Goal: Task Accomplishment & Management: Complete application form

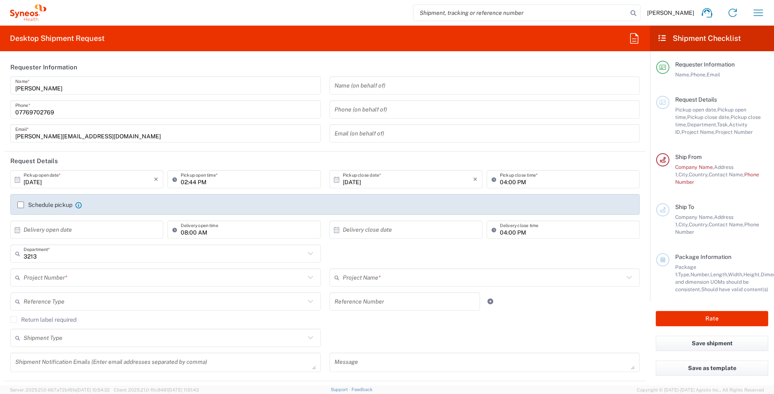
drag, startPoint x: 38, startPoint y: 180, endPoint x: 58, endPoint y: 191, distance: 22.4
click at [39, 180] on input "10/14/2025" at bounding box center [89, 179] width 130 height 14
click at [36, 181] on input "10/14/2025" at bounding box center [89, 179] width 130 height 14
type input "[DATE]"
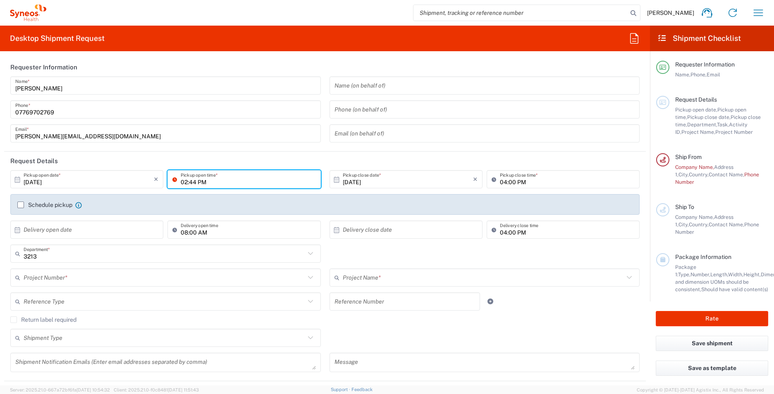
click at [190, 183] on input "02:44 PM" at bounding box center [248, 179] width 135 height 14
click at [195, 181] on input "02:44 PM" at bounding box center [248, 179] width 135 height 14
click at [218, 181] on input "02:44 PM" at bounding box center [248, 179] width 135 height 14
type input "09:00AM"
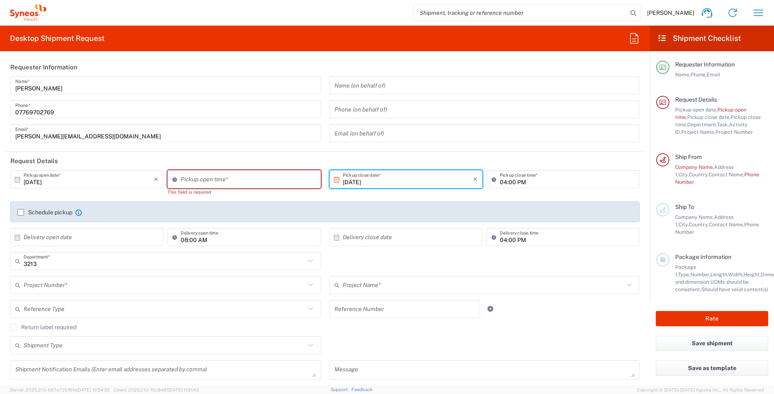
click at [379, 185] on input "[DATE]" at bounding box center [408, 179] width 130 height 14
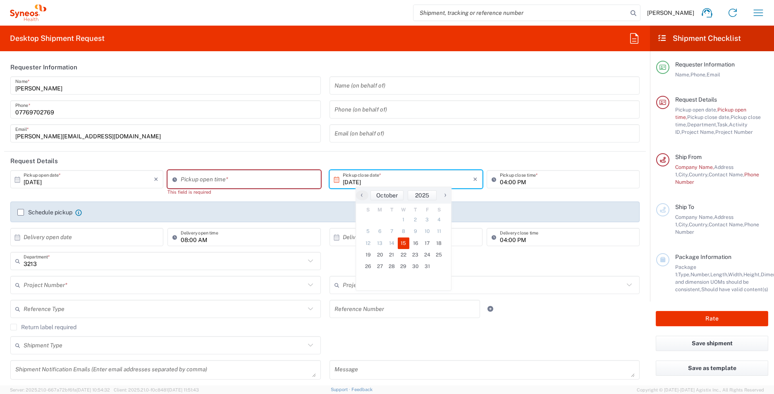
type input "04:29 PM"
click at [247, 179] on input "04:29 PM" at bounding box center [248, 179] width 135 height 14
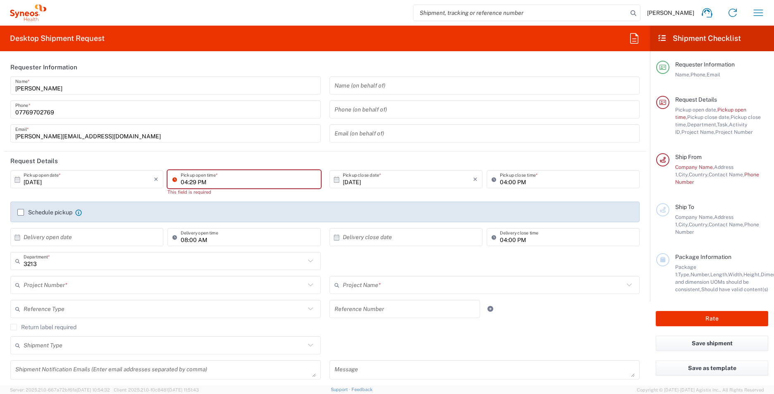
click at [187, 175] on input "04:29 PM" at bounding box center [248, 179] width 135 height 14
click at [210, 180] on input "04:29 PM" at bounding box center [248, 179] width 135 height 14
click at [216, 181] on input "04:29 PM" at bounding box center [248, 179] width 135 height 14
drag, startPoint x: 203, startPoint y: 179, endPoint x: 214, endPoint y: 181, distance: 11.4
click at [203, 179] on input "04:29 PM" at bounding box center [248, 179] width 135 height 14
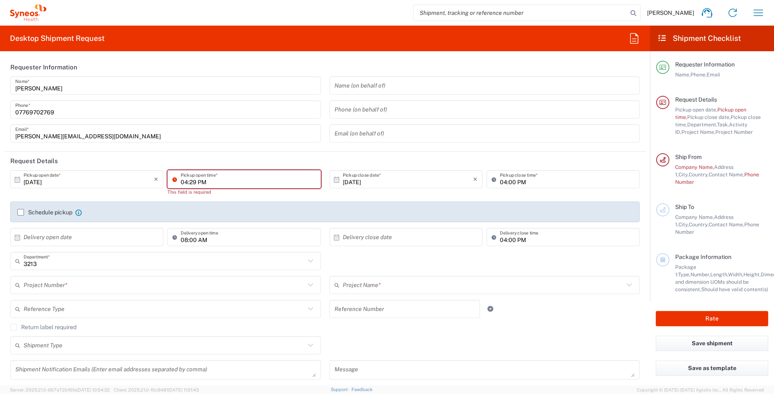
click at [173, 180] on icon at bounding box center [176, 179] width 8 height 13
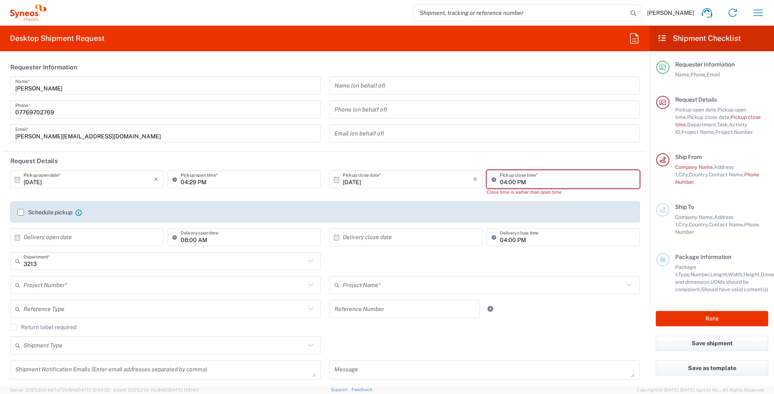
click at [173, 178] on icon at bounding box center [176, 179] width 8 height 13
click at [175, 179] on icon at bounding box center [176, 179] width 8 height 13
click at [225, 184] on input "04:29 PM" at bounding box center [248, 179] width 135 height 14
click at [543, 181] on input "04:00 PM" at bounding box center [567, 179] width 135 height 14
type input ":00 PM"
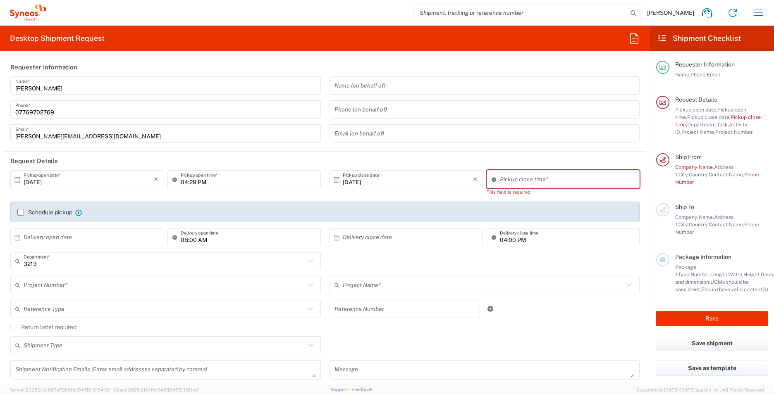
type input "04:30 PM"
drag, startPoint x: 522, startPoint y: 186, endPoint x: 160, endPoint y: 176, distance: 362.1
click at [522, 186] on input at bounding box center [567, 179] width 135 height 14
click at [221, 182] on input "04:29 PM" at bounding box center [248, 179] width 135 height 14
click at [209, 179] on input ":29 PM" at bounding box center [248, 179] width 135 height 14
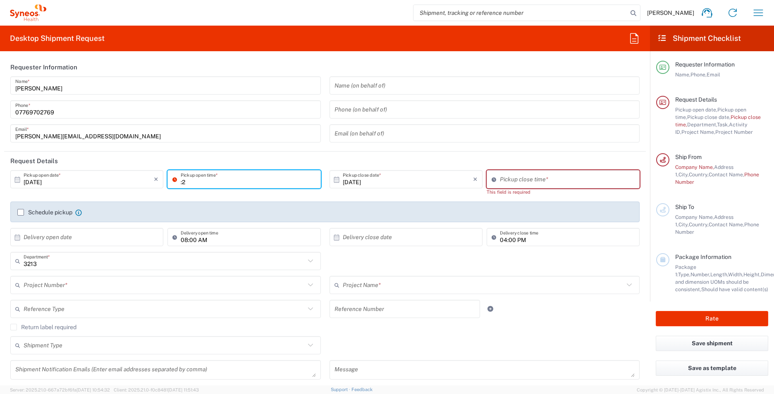
type input ":"
type input "09:00am"
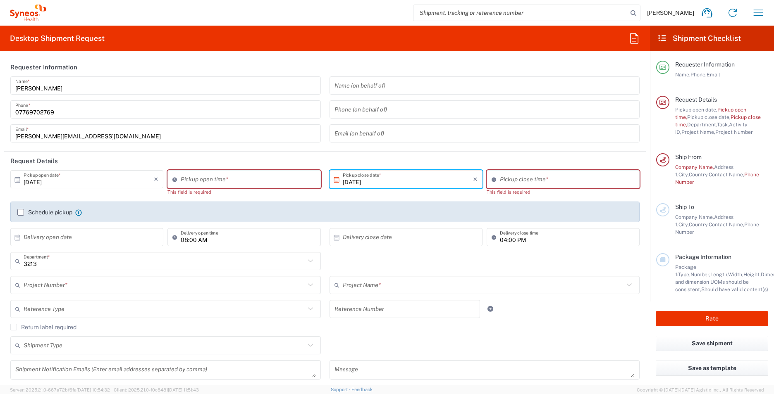
click at [381, 186] on input "[DATE]" at bounding box center [408, 179] width 130 height 14
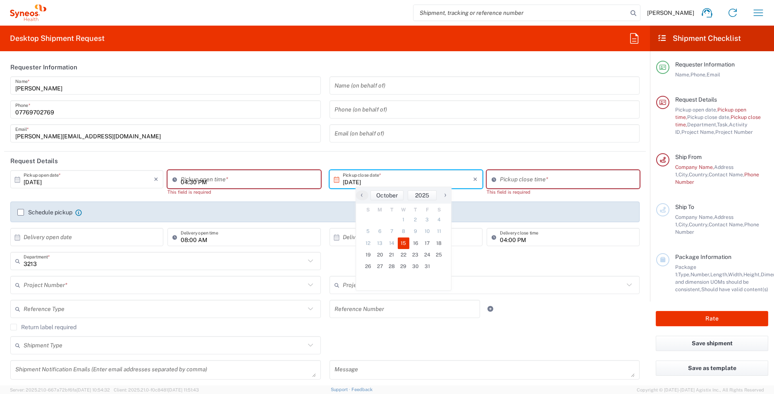
click at [226, 177] on input "04:30 PM" at bounding box center [248, 179] width 135 height 14
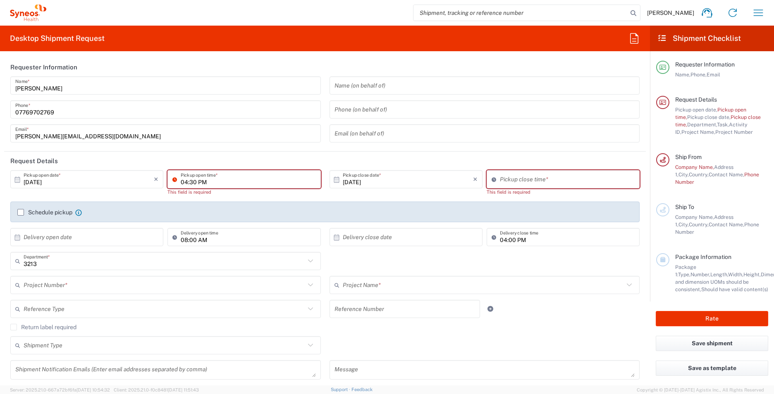
click at [220, 182] on input "04:30 PM" at bounding box center [248, 179] width 135 height 14
type input "0"
click at [184, 180] on input at bounding box center [248, 179] width 135 height 14
type input "09:00AM"
type input "04:30 PM"
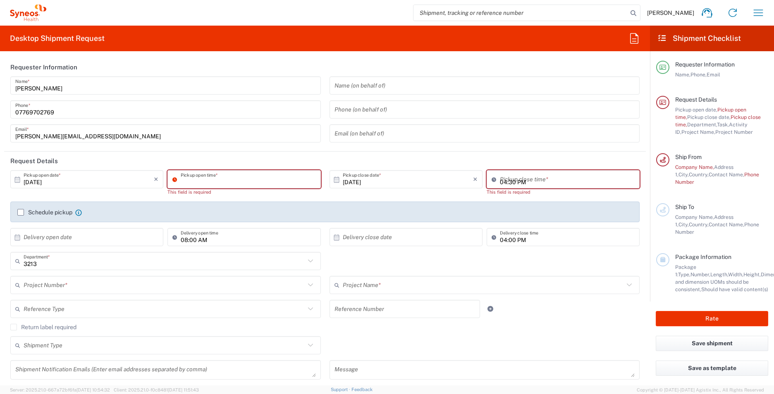
click at [533, 182] on input "04:30 PM" at bounding box center [567, 179] width 135 height 14
type input "04:30 PM"
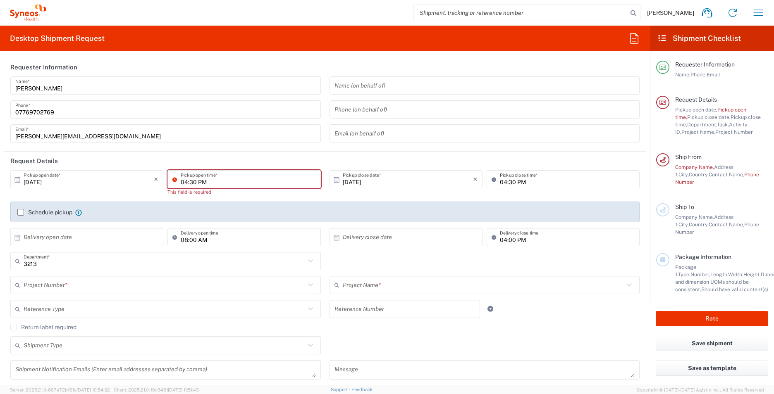
click at [270, 172] on input "04:30 PM" at bounding box center [248, 179] width 135 height 14
click at [272, 174] on input "04:30 PM" at bounding box center [248, 179] width 135 height 14
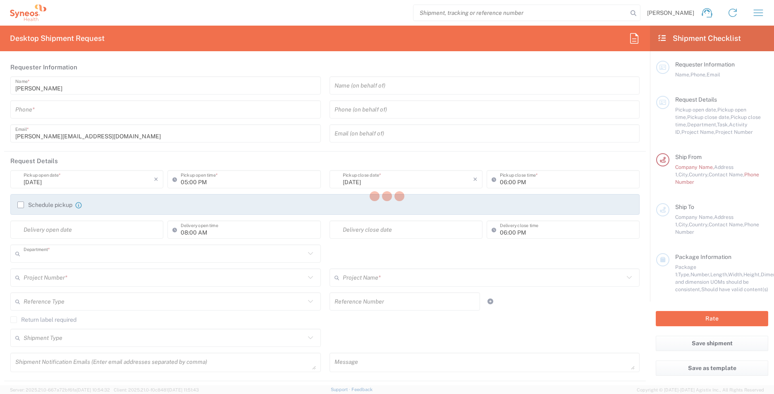
type input "3213"
type input "[GEOGRAPHIC_DATA]"
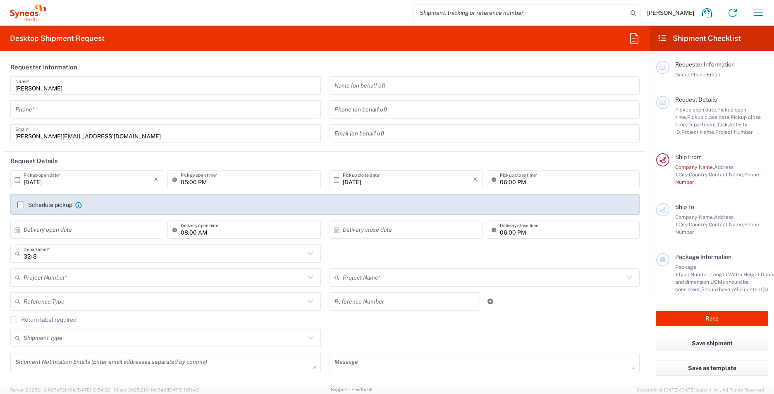
type input "Syneos Health UK Limited"
click at [88, 107] on input "tel" at bounding box center [165, 109] width 300 height 14
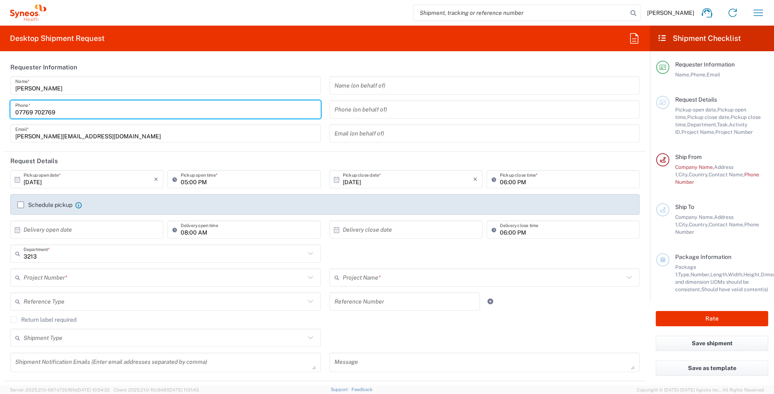
type input "07769 702769"
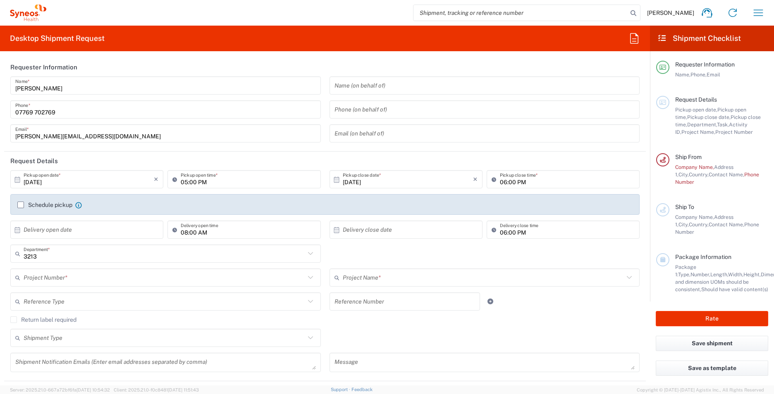
click at [19, 177] on icon at bounding box center [17, 179] width 5 height 6
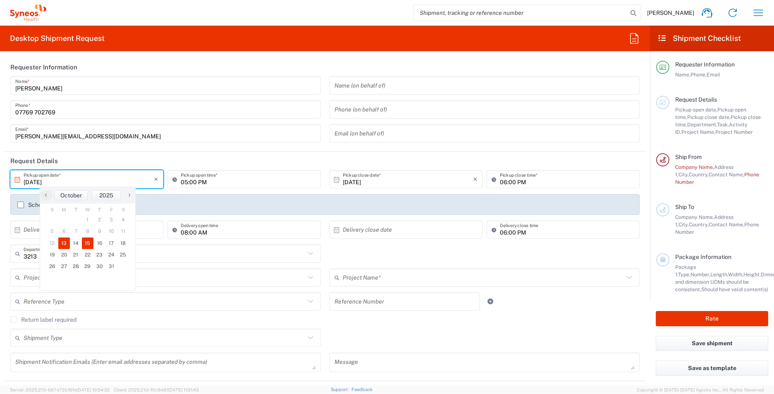
click at [88, 244] on span "15" at bounding box center [88, 244] width 12 height 12
type input "[DATE]"
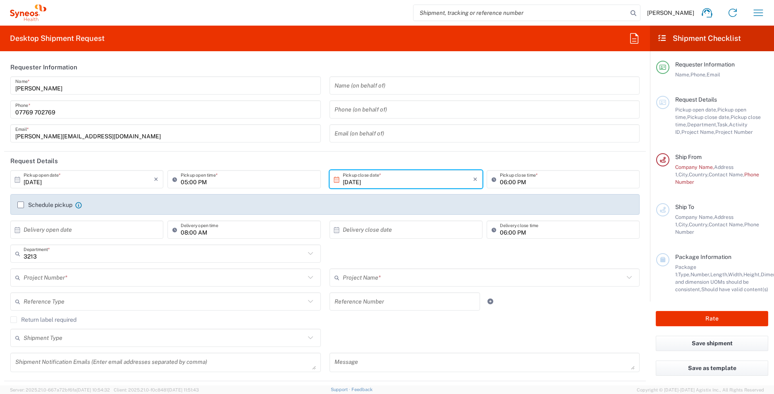
click at [172, 182] on icon at bounding box center [176, 179] width 8 height 13
click at [188, 182] on input "05:00 PM" at bounding box center [248, 179] width 135 height 14
click at [200, 181] on input "05:00 PM" at bounding box center [248, 179] width 135 height 14
click at [195, 183] on input "05:00 PM" at bounding box center [248, 179] width 135 height 14
type input "09:00 AM"
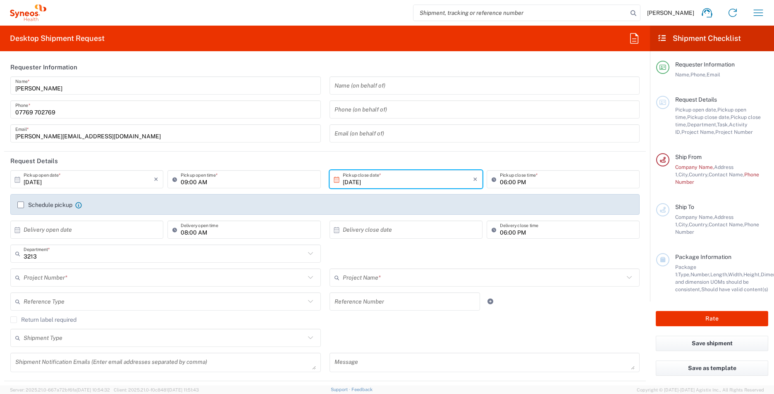
click at [368, 179] on input "[DATE]" at bounding box center [408, 179] width 130 height 14
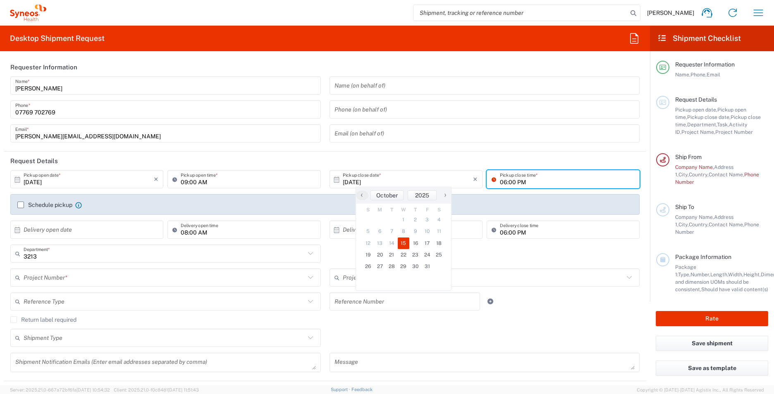
click at [524, 178] on input "06:00 PM" at bounding box center [567, 179] width 135 height 14
click at [510, 181] on input "06:00 PM" at bounding box center [567, 179] width 135 height 14
type input "11:00 AM"
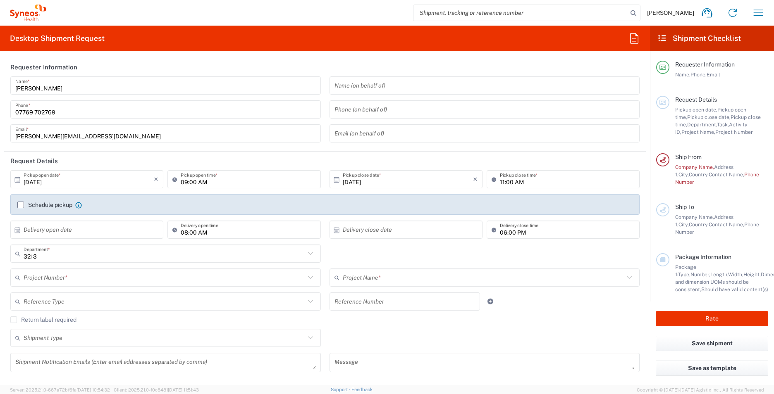
click at [387, 197] on div "Schedule pickup When scheduling a pickup please be sure to meet the following c…" at bounding box center [324, 204] width 629 height 21
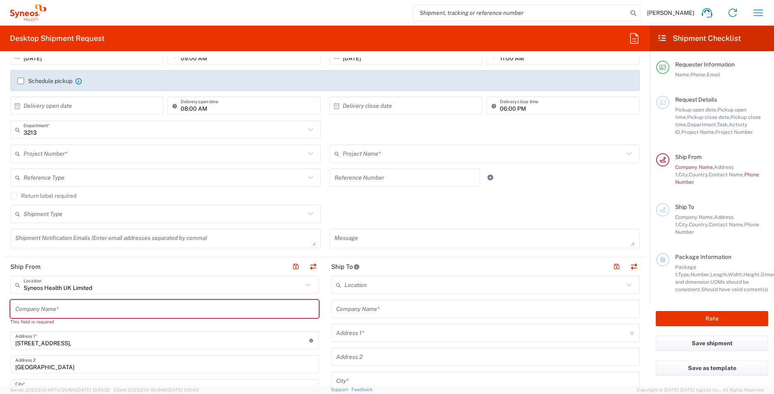
scroll to position [165, 0]
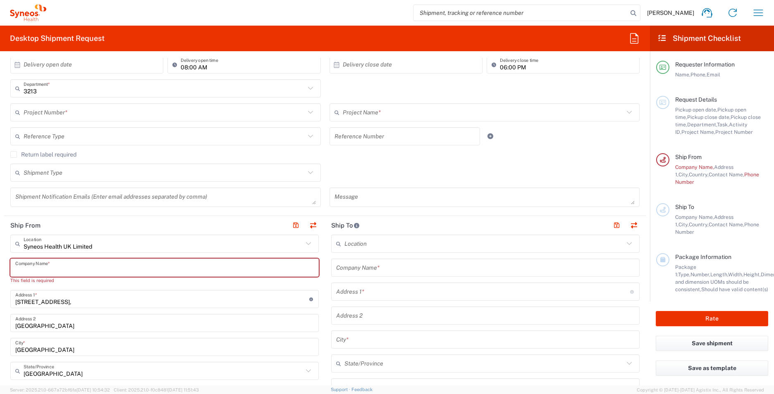
click at [55, 268] on input "text" at bounding box center [164, 268] width 298 height 14
type input "s"
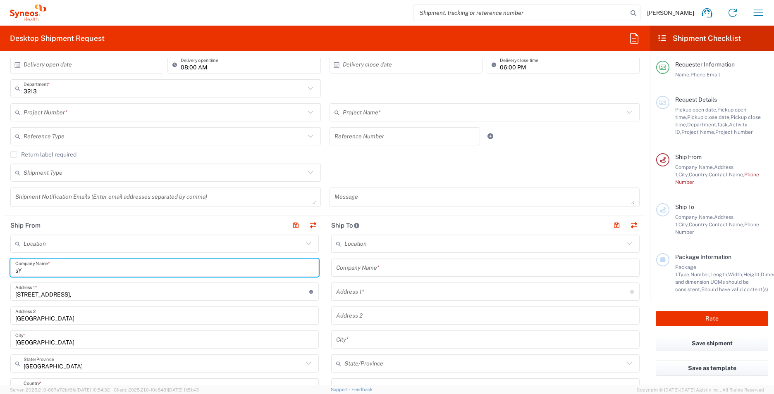
type input "s"
type input "S"
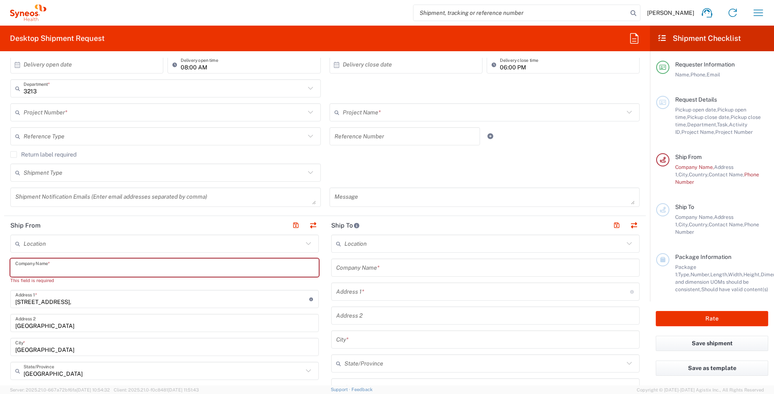
click at [85, 298] on input "[STREET_ADDRESS]," at bounding box center [162, 299] width 294 height 14
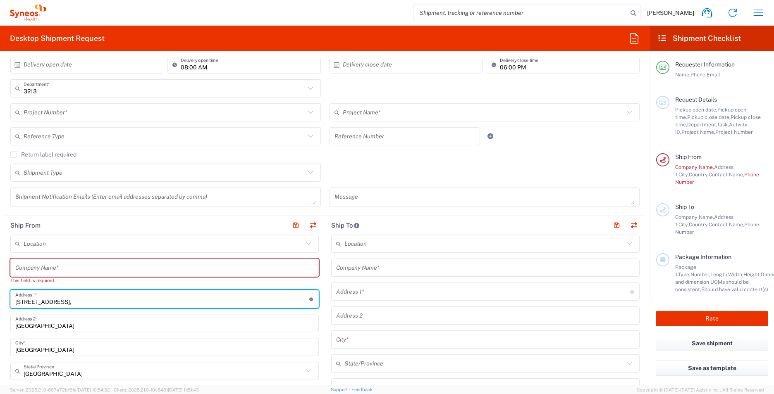
click at [72, 271] on input "text" at bounding box center [164, 268] width 298 height 14
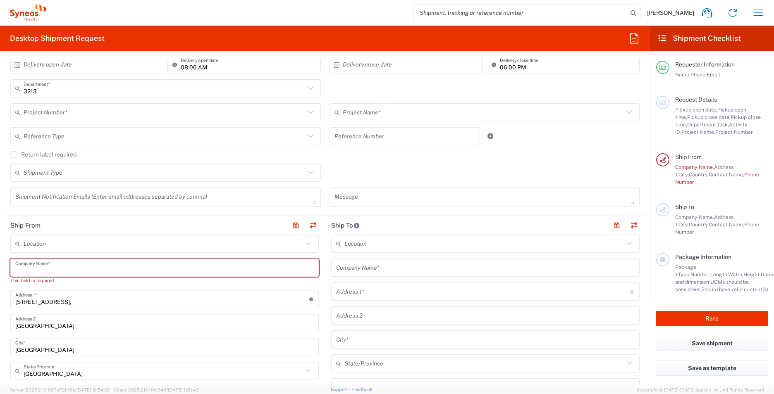
click at [375, 247] on input "text" at bounding box center [483, 244] width 279 height 14
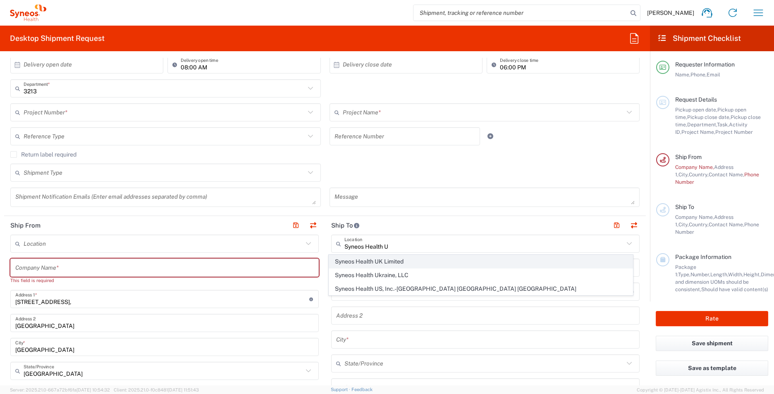
click at [379, 262] on span "Syneos Health UK Limited" at bounding box center [481, 261] width 304 height 13
type input "Syneos Health UK Limited"
type input "[STREET_ADDRESS],"
type input "[GEOGRAPHIC_DATA]"
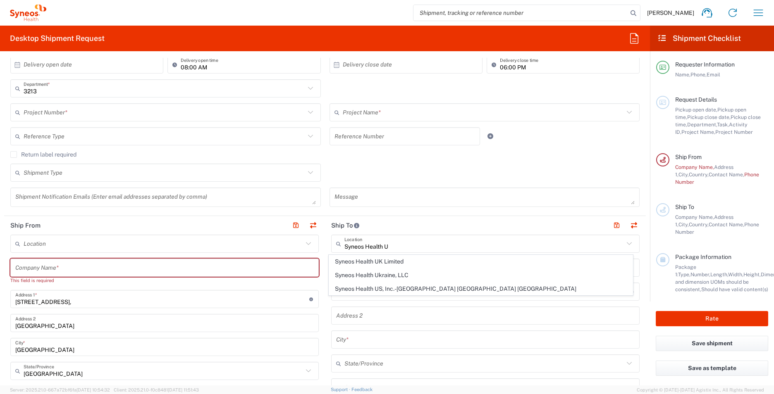
type input "[GEOGRAPHIC_DATA]"
type input "GU14 7BF"
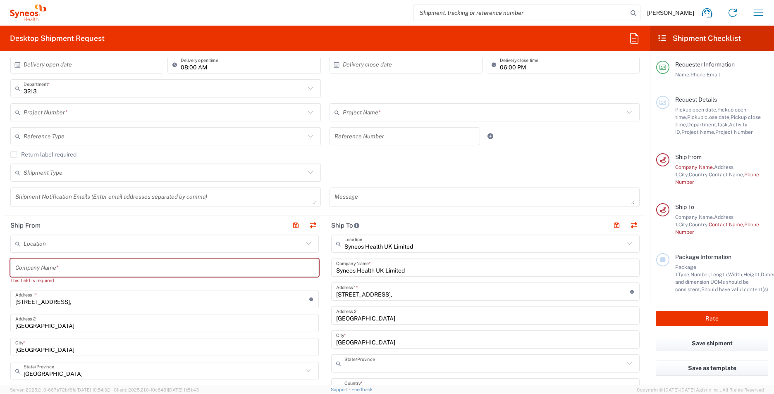
type input "[GEOGRAPHIC_DATA]"
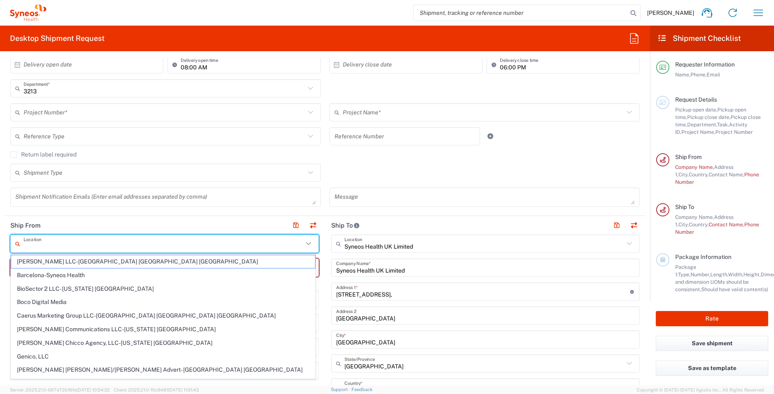
click at [140, 248] on input "text" at bounding box center [163, 244] width 279 height 14
click at [201, 247] on input "text" at bounding box center [163, 244] width 279 height 14
click at [274, 214] on agx-form-section "Request Details [DATE] × Pickup open date * Cancel Apply 09:00 AM Pickup open t…" at bounding box center [324, 101] width 641 height 230
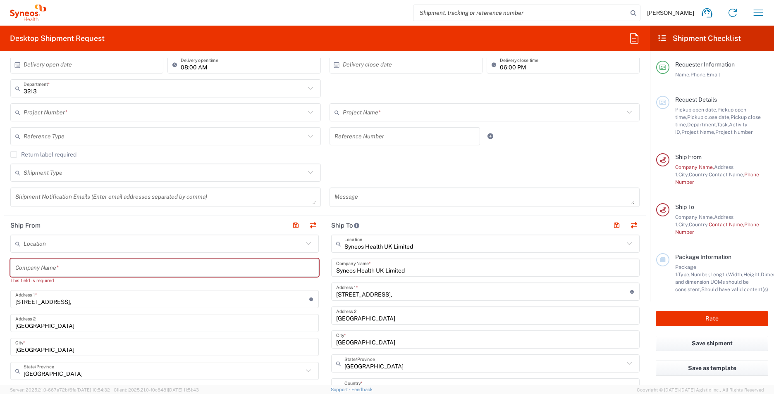
click at [79, 298] on input "[STREET_ADDRESS]," at bounding box center [162, 299] width 294 height 14
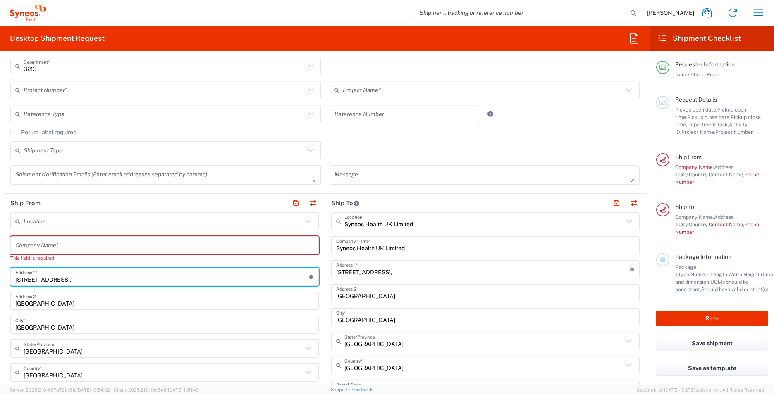
scroll to position [207, 0]
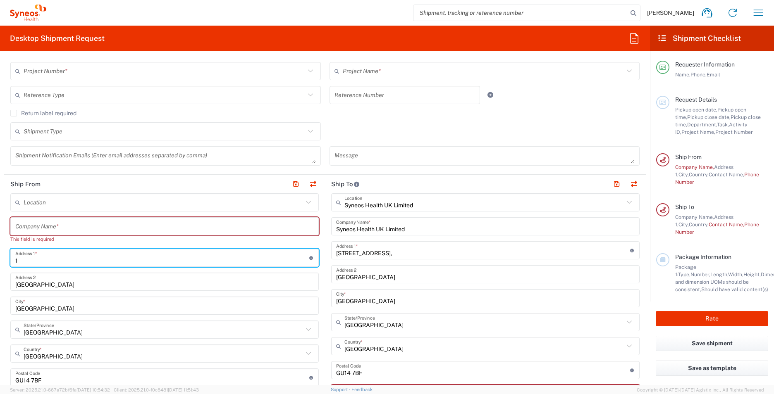
type input "1"
type input "3 [PERSON_NAME] Close"
type input "[EMAIL_ADDRESS][DOMAIN_NAME]"
type input "Syneos Health"
type input "07769702769"
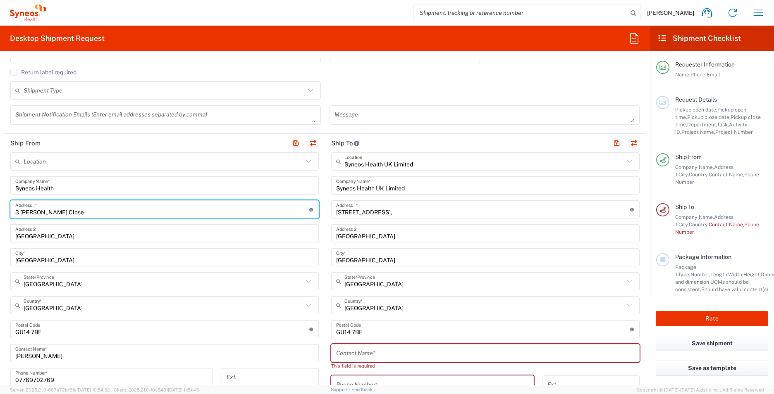
scroll to position [248, 0]
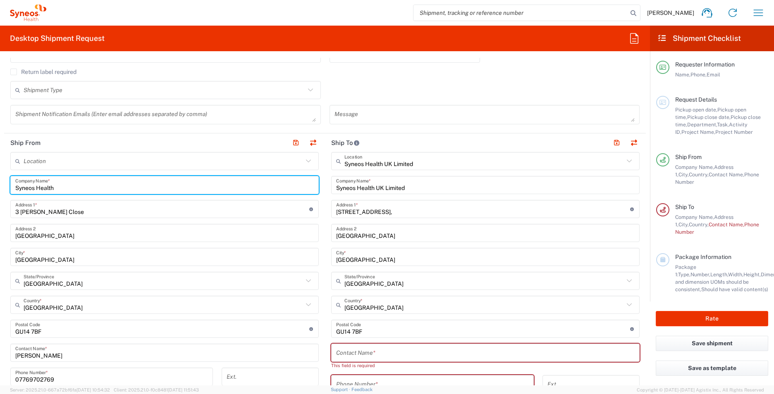
click at [141, 186] on input "Syneos Health" at bounding box center [164, 185] width 298 height 14
click at [116, 232] on input "[GEOGRAPHIC_DATA]" at bounding box center [164, 233] width 298 height 14
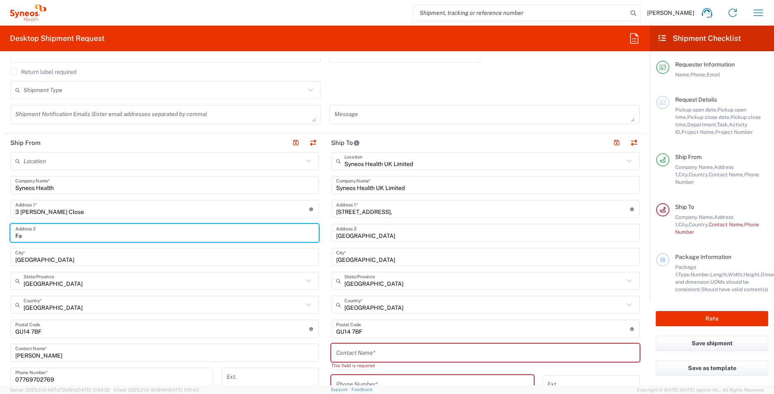
type input "F"
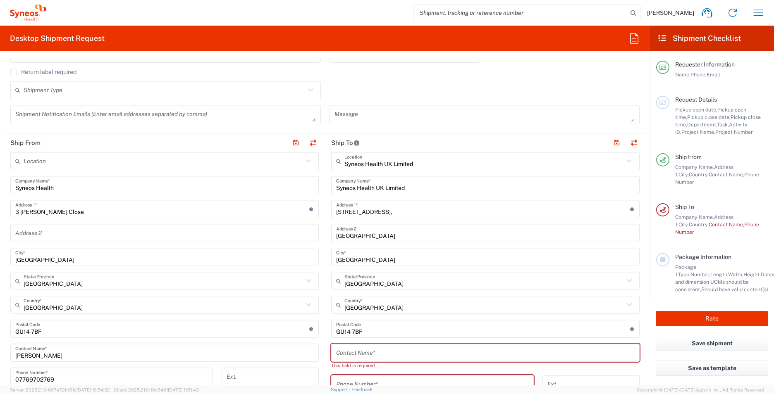
click at [51, 236] on input "text" at bounding box center [164, 233] width 298 height 14
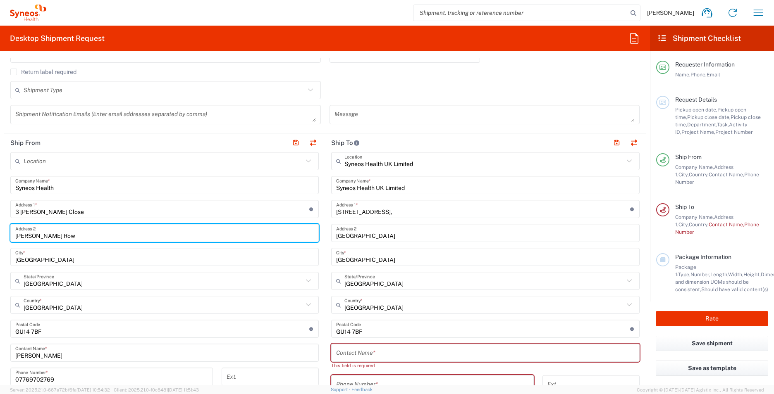
type input "[PERSON_NAME] Row"
click at [438, 83] on div "Shipment Type Batch Regular" at bounding box center [325, 93] width 638 height 24
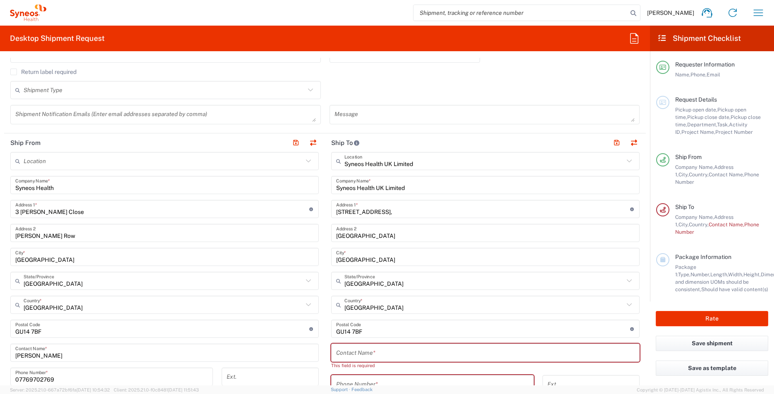
click at [102, 262] on input "[GEOGRAPHIC_DATA]" at bounding box center [164, 257] width 298 height 14
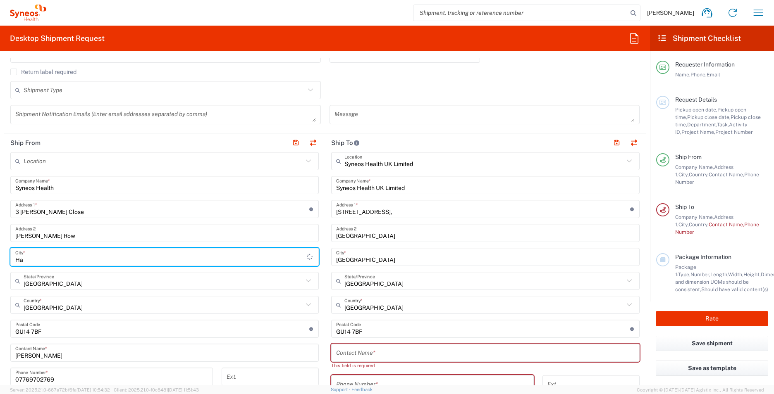
type input "H"
type input "Bracknell"
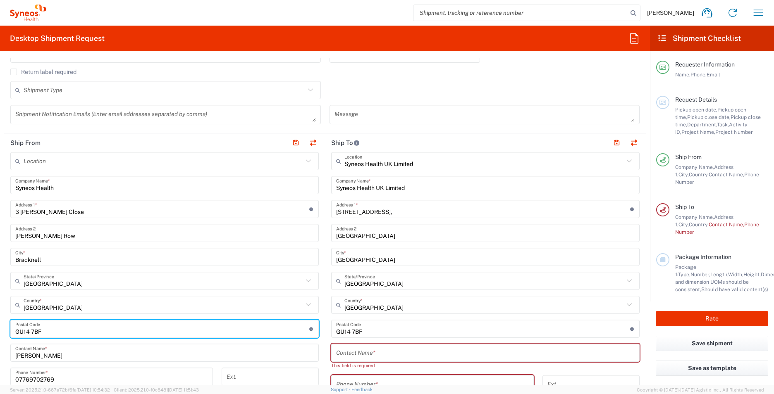
click at [75, 330] on input "undefined" at bounding box center [162, 329] width 294 height 14
type input "G"
type input "RG42 7QS"
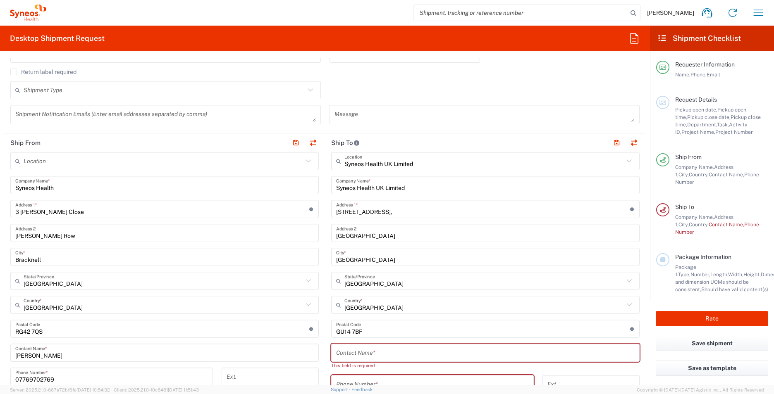
click at [381, 82] on div "Shipment Type Batch Regular" at bounding box center [325, 93] width 638 height 24
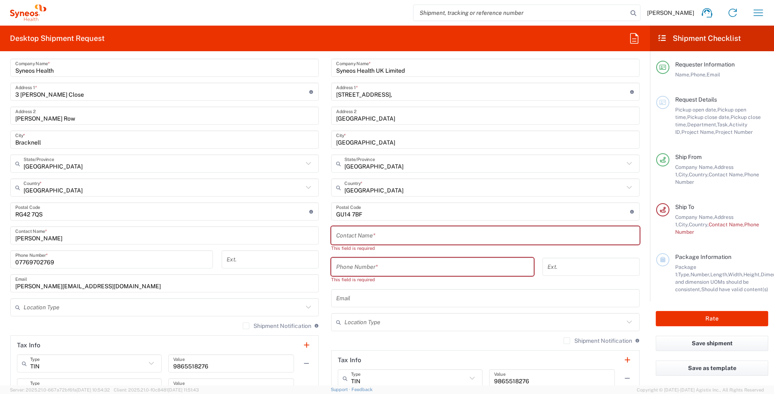
scroll to position [372, 0]
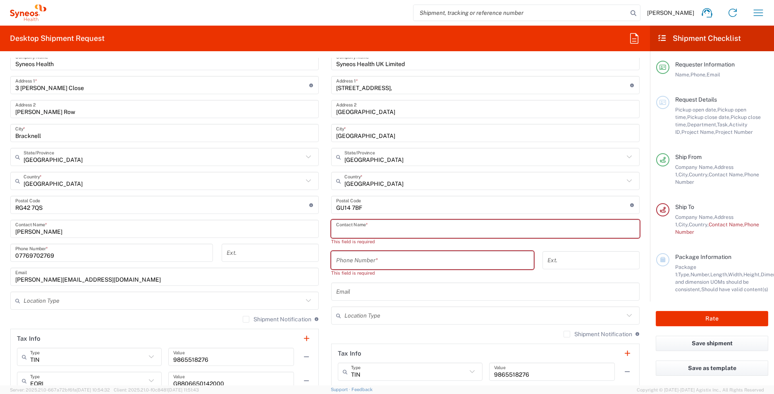
click at [367, 231] on input "text" at bounding box center [485, 229] width 298 height 14
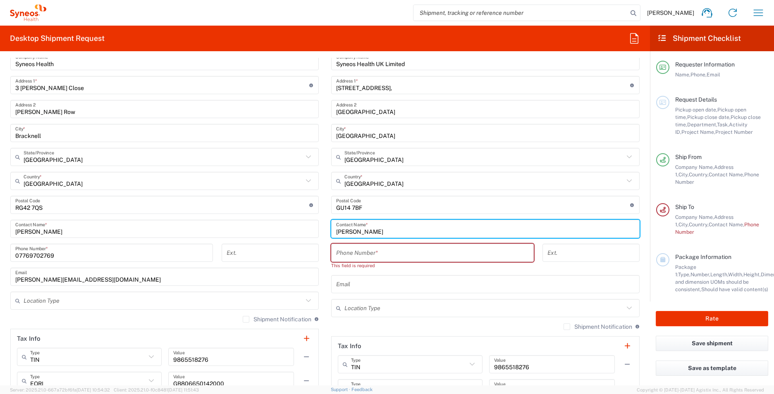
type input "[PERSON_NAME]"
click at [389, 257] on input "tel" at bounding box center [432, 253] width 193 height 14
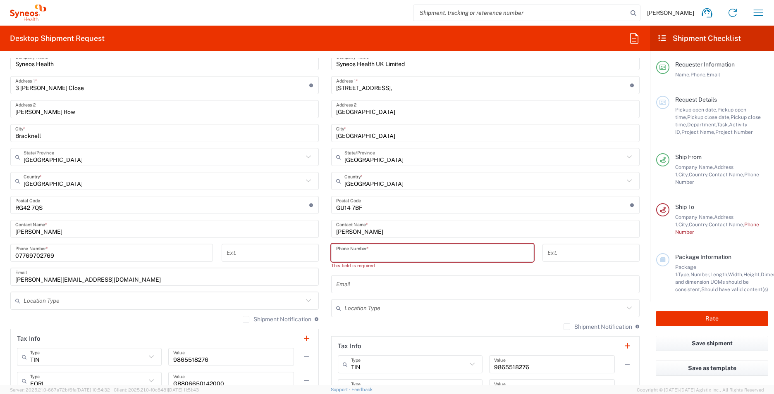
paste input "01276481096"
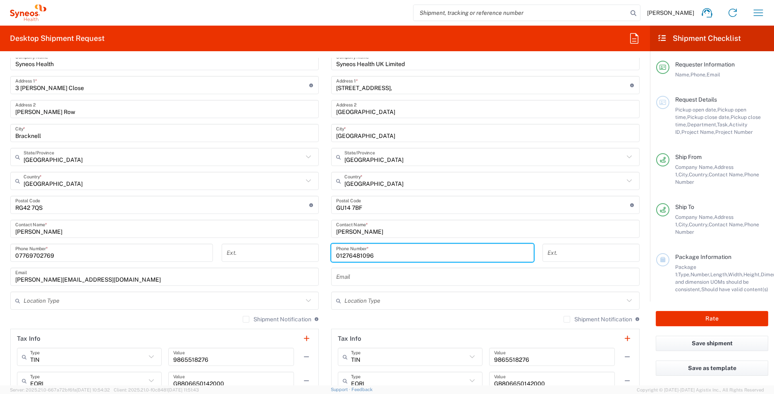
type input "01276481096"
click at [448, 279] on input "text" at bounding box center [485, 277] width 298 height 14
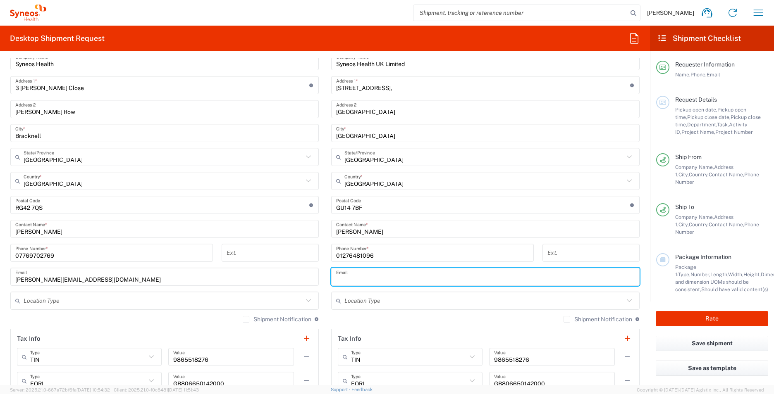
paste input "[PERSON_NAME][EMAIL_ADDRESS][PERSON_NAME][DOMAIN_NAME]>"
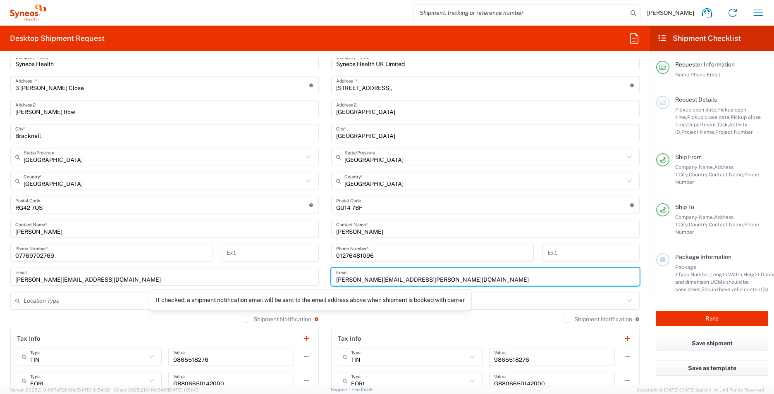
type input "[PERSON_NAME][EMAIL_ADDRESS][PERSON_NAME][DOMAIN_NAME]"
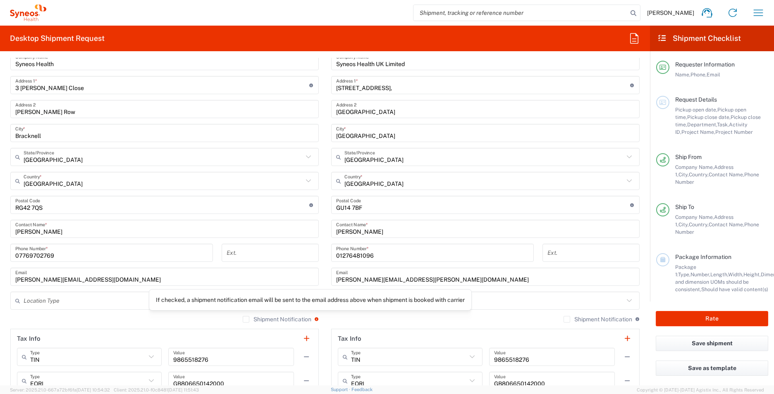
click at [306, 303] on div "If checked, a shipment notification email will be sent to the email address abo…" at bounding box center [310, 299] width 309 height 7
click at [305, 303] on icon at bounding box center [308, 300] width 11 height 11
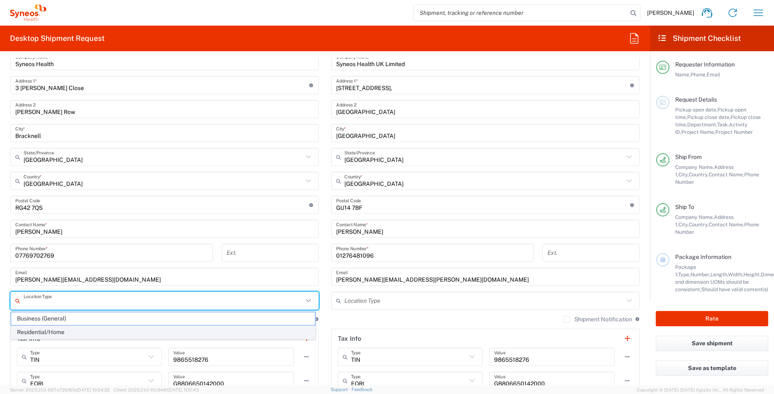
click at [268, 329] on span "Residential/Home" at bounding box center [163, 332] width 304 height 13
type input "Residential/Home"
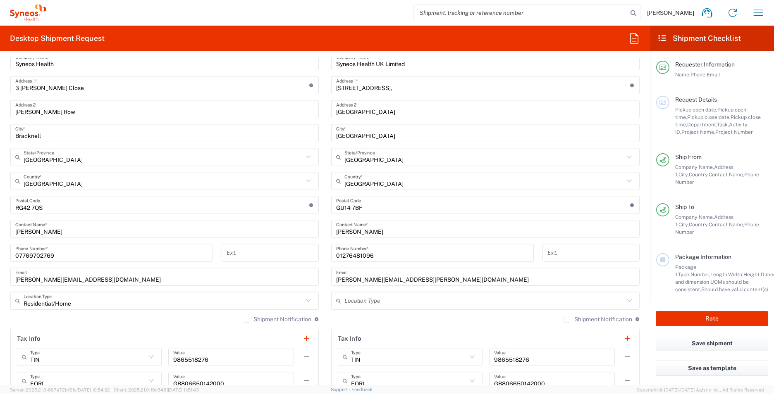
click at [491, 304] on input "text" at bounding box center [483, 301] width 279 height 14
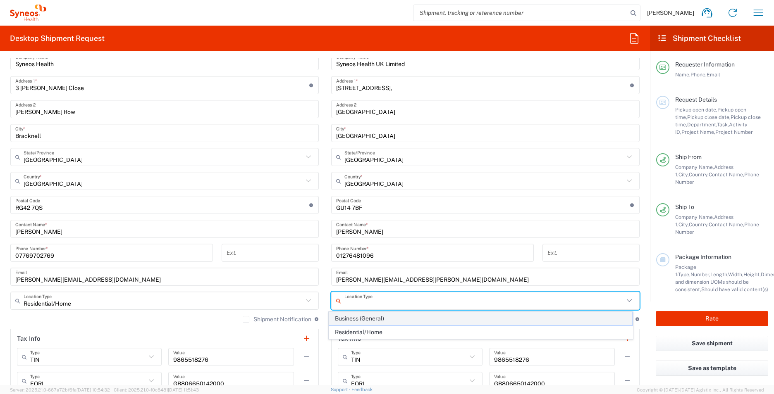
click at [478, 322] on span "Business (General)" at bounding box center [481, 318] width 304 height 13
type input "Business (General)"
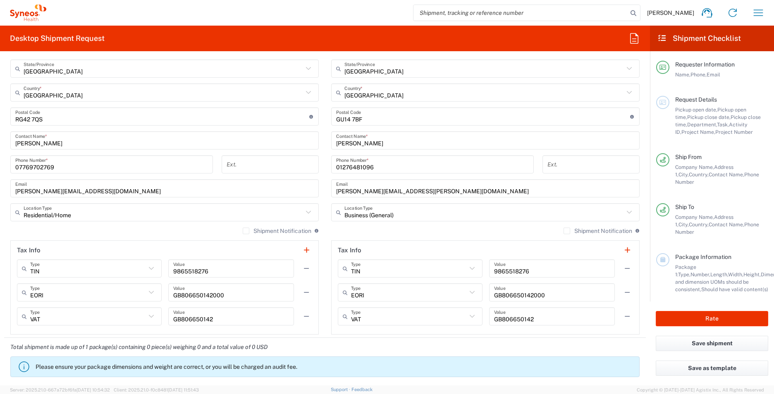
scroll to position [496, 0]
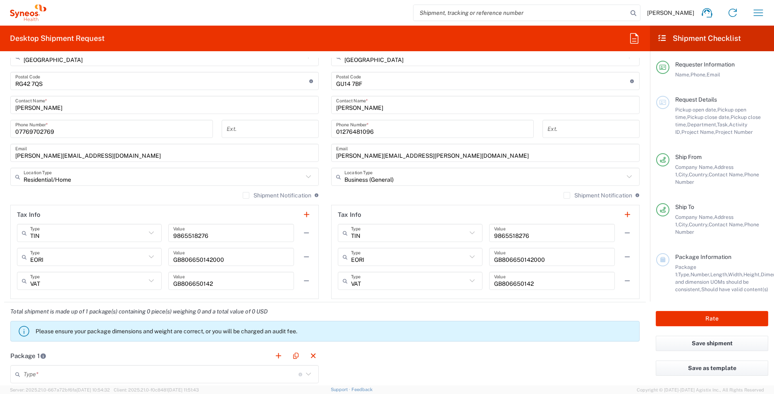
click at [243, 193] on label "Shipment Notification" at bounding box center [277, 195] width 69 height 7
click at [246, 195] on input "Shipment Notification" at bounding box center [246, 195] width 0 height 0
click at [564, 195] on label "Shipment Notification" at bounding box center [597, 195] width 69 height 7
click at [567, 195] on input "Shipment Notification" at bounding box center [567, 195] width 0 height 0
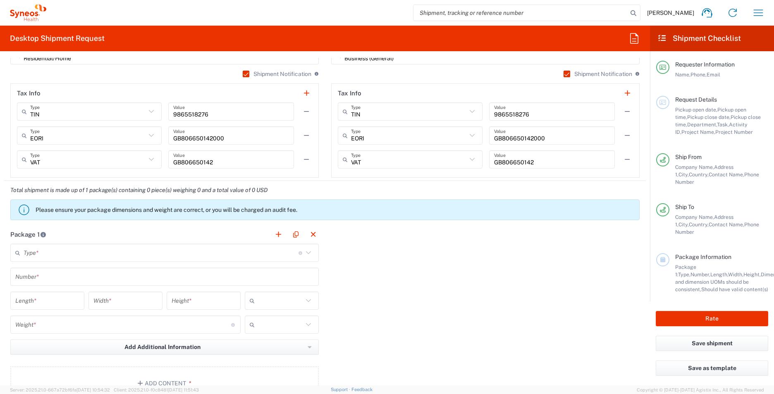
scroll to position [620, 0]
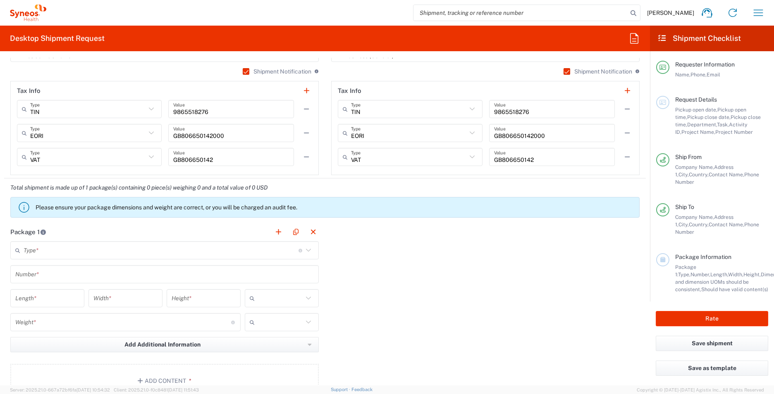
click at [305, 252] on icon at bounding box center [308, 250] width 11 height 11
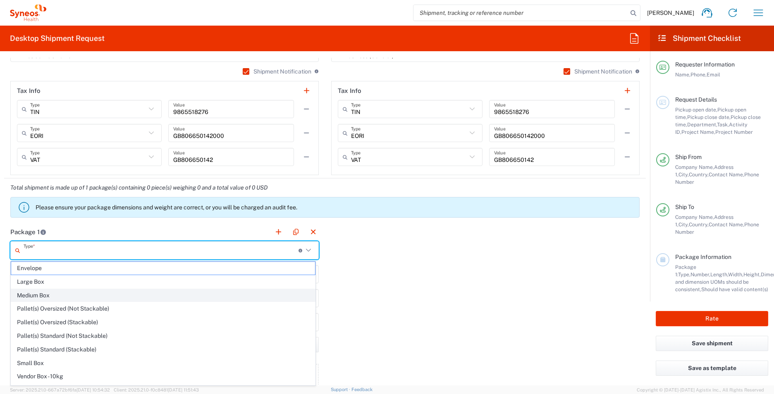
click at [276, 296] on span "Medium Box" at bounding box center [163, 295] width 304 height 13
type input "Medium Box"
type input "13"
type input "11.5"
type input "2.5"
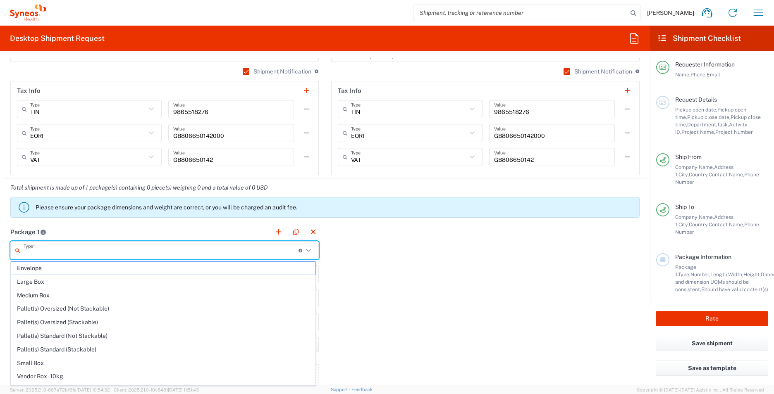
type input "in"
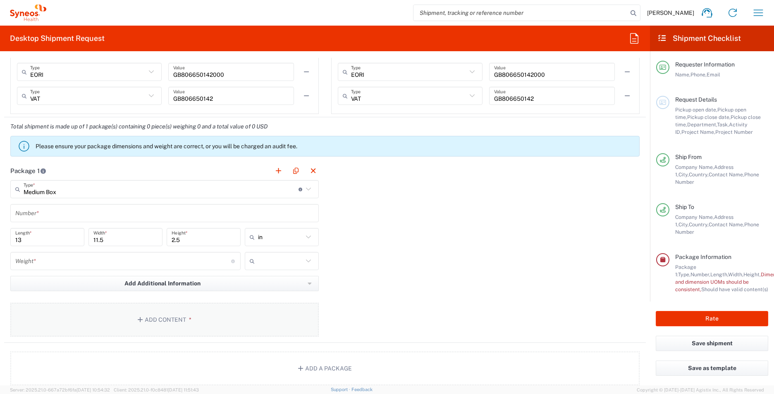
scroll to position [702, 0]
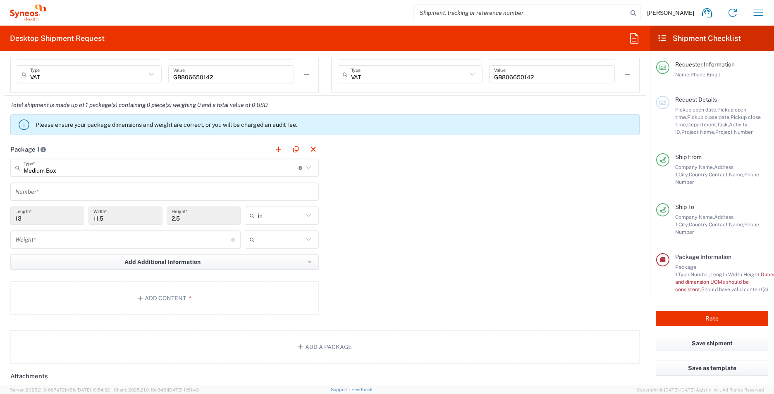
click at [106, 195] on input "text" at bounding box center [164, 192] width 298 height 14
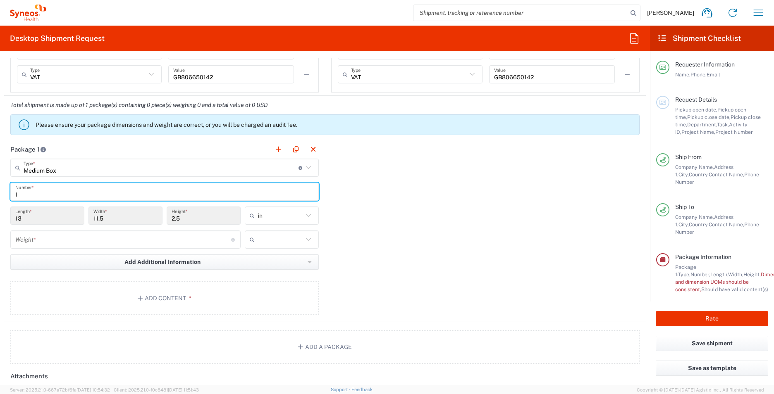
type input "1"
click at [161, 245] on input "number" at bounding box center [123, 240] width 216 height 14
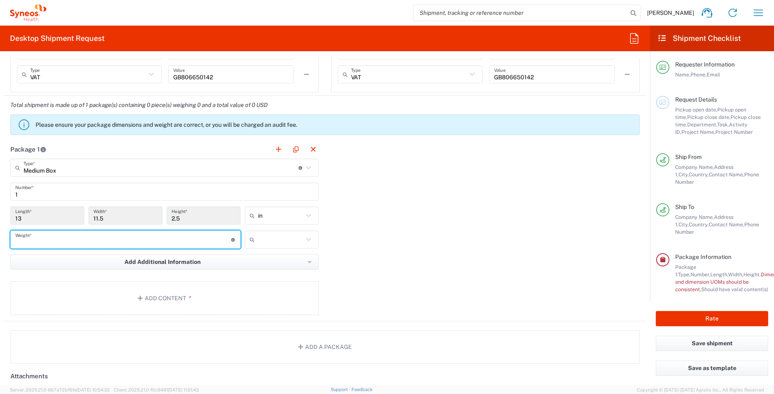
click at [409, 266] on div "Package 1 Medium Box Type * Material used to package goods Envelope Large Box M…" at bounding box center [324, 230] width 641 height 181
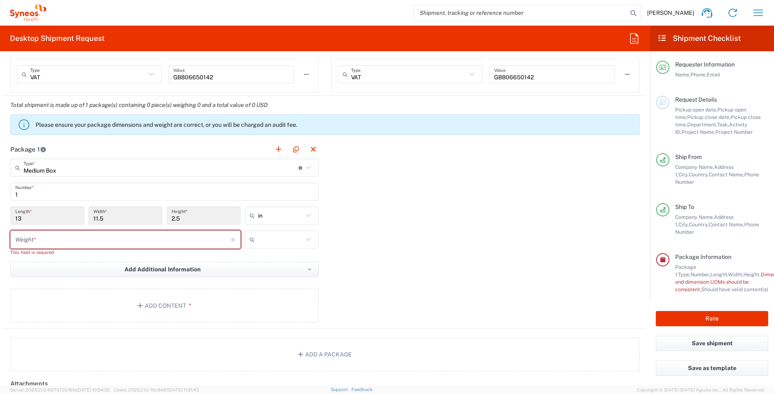
scroll to position [661, 0]
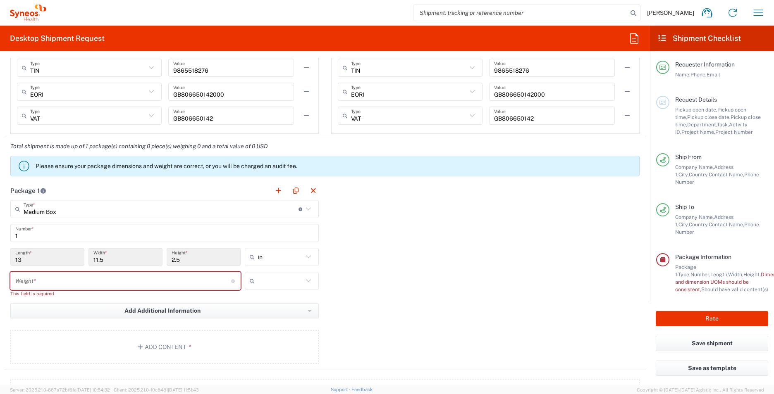
click at [155, 281] on input "number" at bounding box center [123, 281] width 216 height 14
click at [304, 286] on div at bounding box center [282, 281] width 74 height 18
click at [284, 302] on span "kgs" at bounding box center [278, 299] width 71 height 13
type input "kgs"
click at [150, 289] on div "Weight * Total weight of package(s) in pounds or kilograms" at bounding box center [125, 281] width 230 height 18
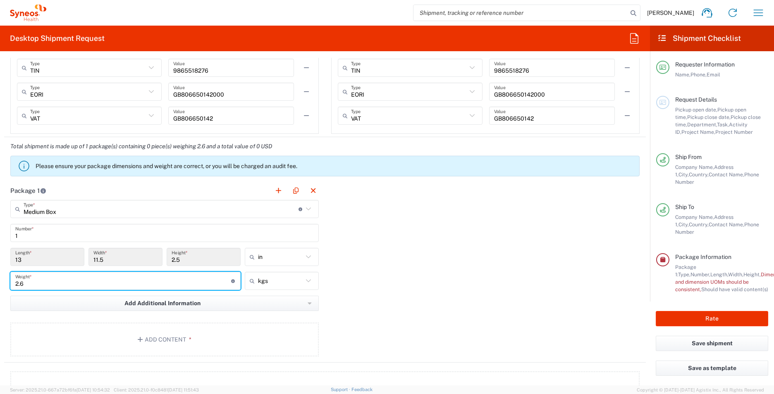
type input "2.6"
click at [386, 286] on div "Package 1 Medium Box Type * Material used to package goods Envelope Large Box M…" at bounding box center [324, 271] width 641 height 181
click at [116, 302] on button "Add Additional Information" at bounding box center [164, 303] width 308 height 15
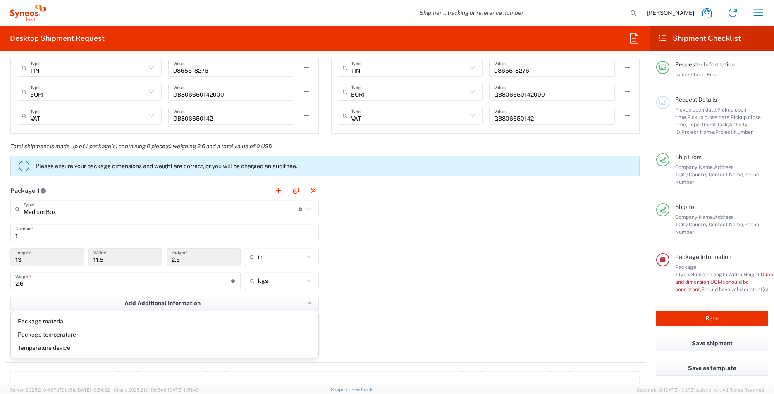
click at [382, 307] on div "Package 1 Medium Box Type * Material used to package goods Envelope Large Box M…" at bounding box center [324, 271] width 641 height 181
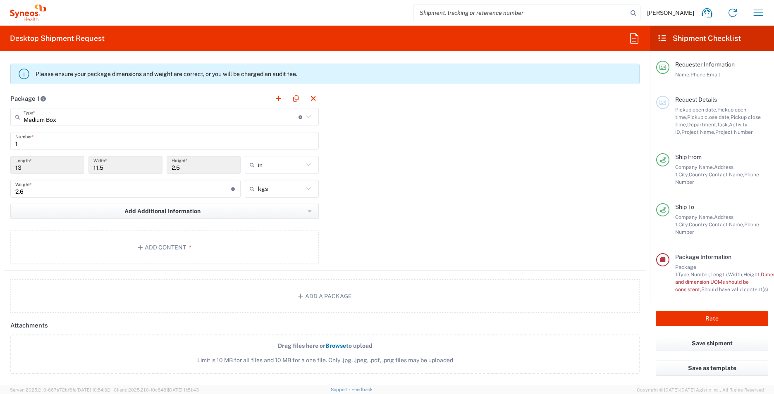
scroll to position [744, 0]
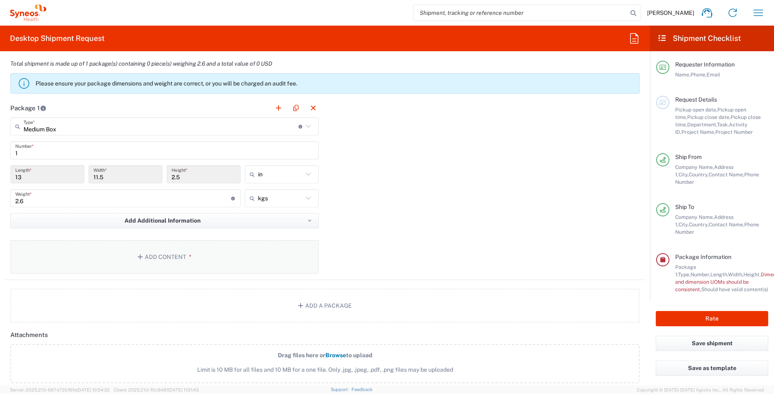
click at [161, 262] on button "Add Content *" at bounding box center [164, 257] width 308 height 34
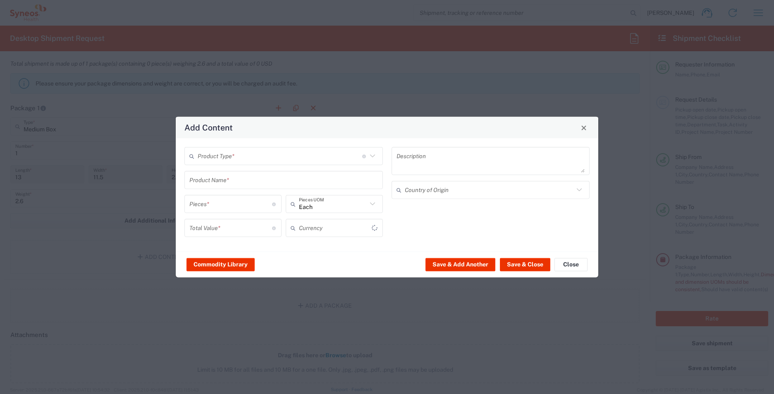
type input "US Dollar"
click at [376, 156] on icon at bounding box center [372, 156] width 11 height 11
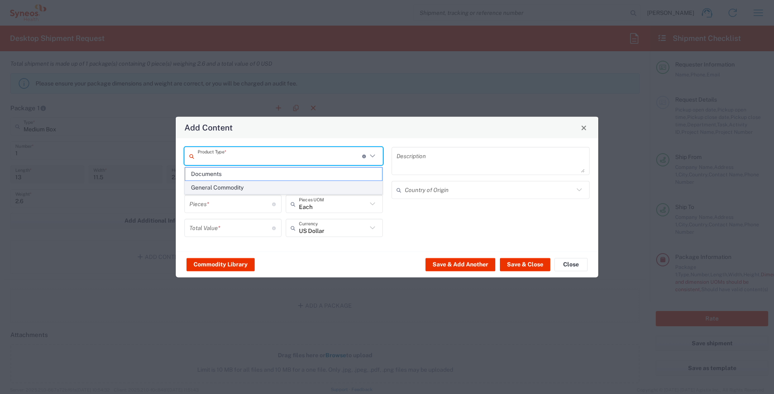
click at [347, 187] on span "General Commodity" at bounding box center [283, 187] width 197 height 13
type input "General Commodity"
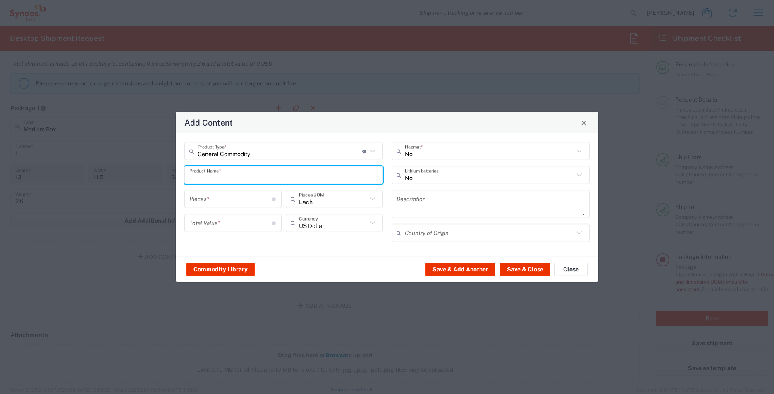
click at [295, 179] on input "text" at bounding box center [283, 175] width 188 height 14
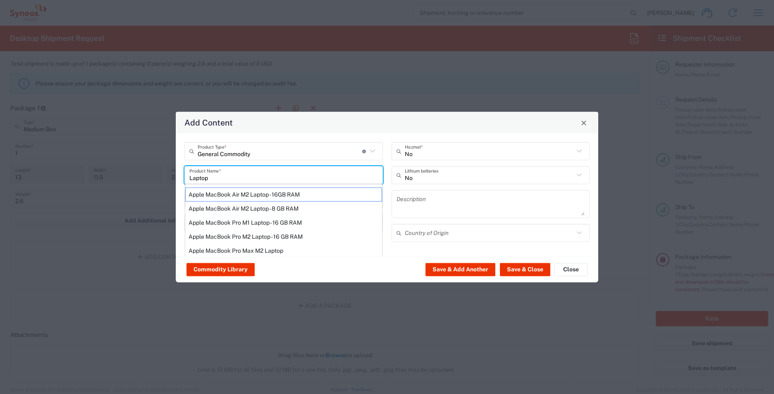
click at [252, 204] on div "Apple MacBook Air M2 Laptop - 8 GB RAM" at bounding box center [283, 209] width 197 height 14
type input "Apple MacBook Air M2 Laptop - 8 GB RAM"
type input "1"
type textarea "M2 -8-core CPU - 8-core GPU - 8 GB RAM - 256 GB SSD"
type input "[GEOGRAPHIC_DATA]"
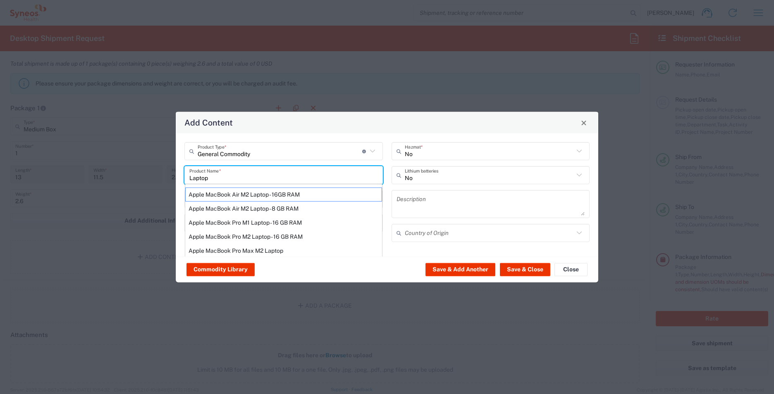
type input "Yes"
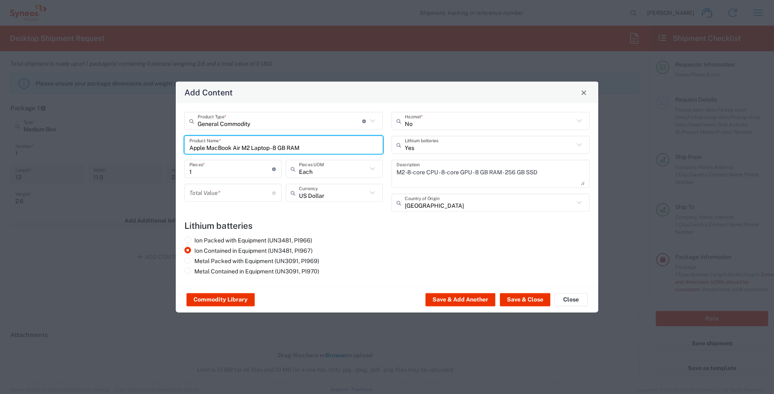
click at [317, 143] on input "Apple MacBook Air M2 Laptop - 8 GB RAM" at bounding box center [283, 145] width 188 height 14
drag, startPoint x: 315, startPoint y: 145, endPoint x: 44, endPoint y: 150, distance: 271.1
click at [44, 150] on div "Add Content General Commodity Product Type * Document: Paper document generated…" at bounding box center [387, 197] width 774 height 394
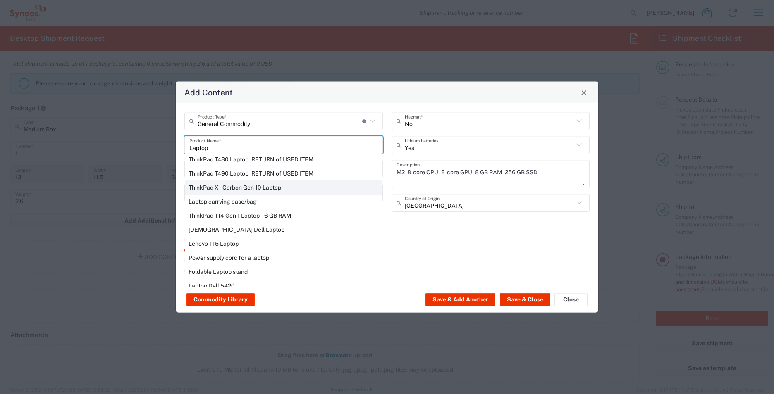
scroll to position [63, 0]
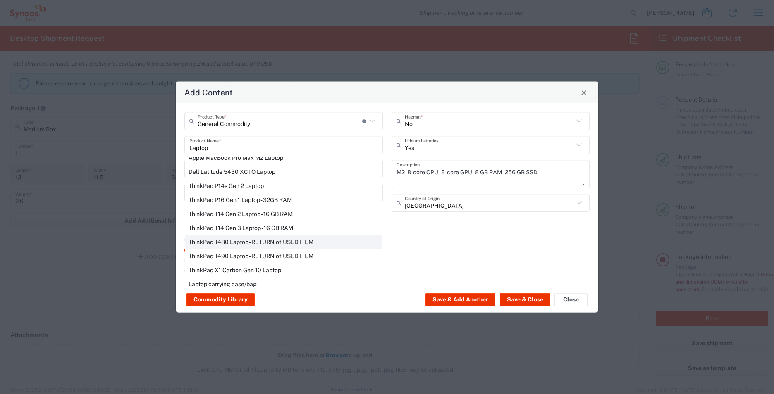
click at [290, 243] on div "ThinkPad T480 Laptop - RETURN of USED ITEM" at bounding box center [283, 242] width 197 height 14
type input "ThinkPad T480 Laptop - RETURN of USED ITEM"
type input "200"
type textarea "Intel Core i5 - 8GB Memory - 500GB Hard Drive"
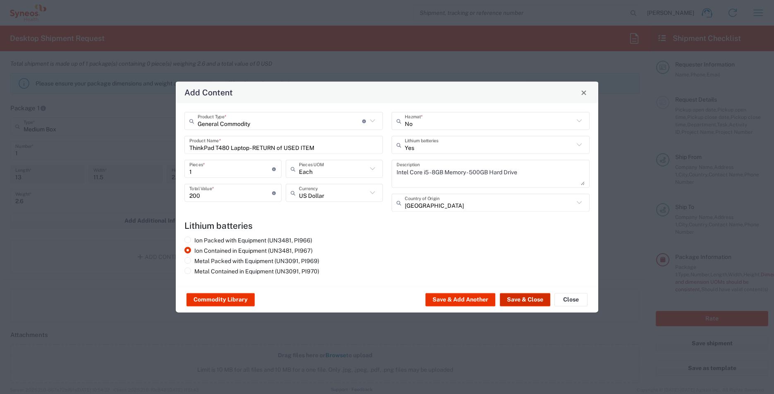
click at [530, 300] on button "Save & Close" at bounding box center [525, 299] width 50 height 13
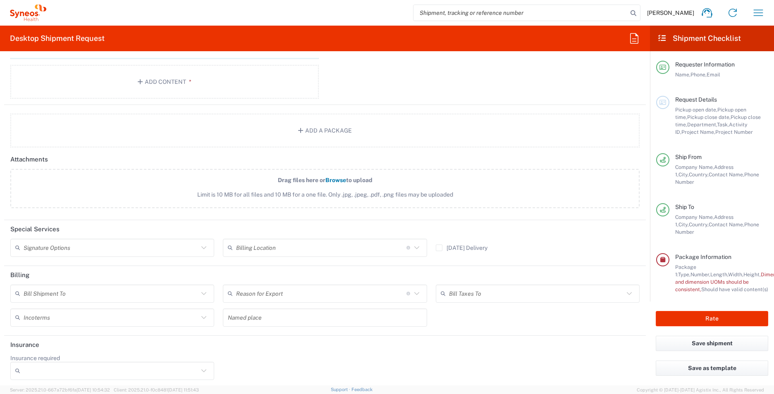
scroll to position [971, 0]
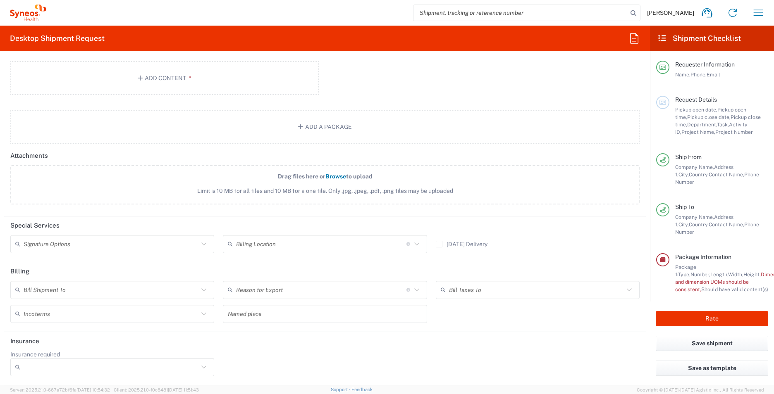
click at [697, 340] on button "Save shipment" at bounding box center [711, 343] width 112 height 15
type input "3213"
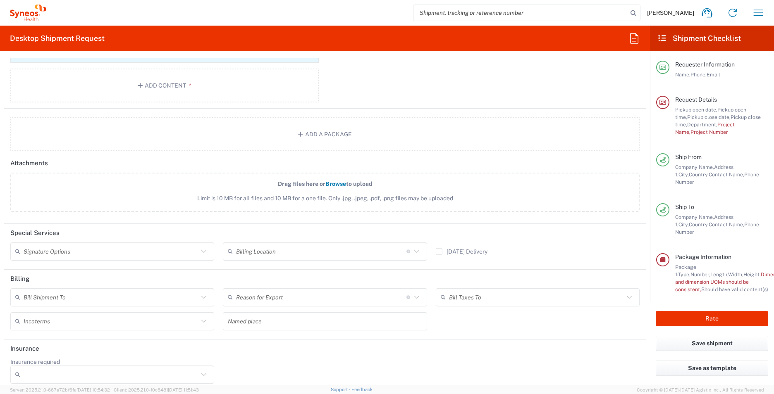
scroll to position [979, 0]
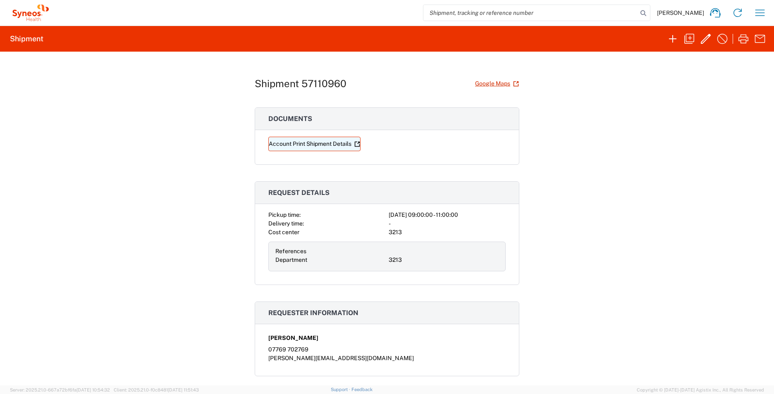
click at [290, 147] on link "Account Print Shipment Details" at bounding box center [314, 144] width 92 height 14
click at [691, 7] on div "[PERSON_NAME] Home Shipment estimator Shipment tracking Desktop shipment reques…" at bounding box center [410, 13] width 719 height 20
click at [689, 14] on span "[PERSON_NAME]" at bounding box center [680, 12] width 47 height 7
click at [754, 13] on icon "button" at bounding box center [759, 12] width 13 height 13
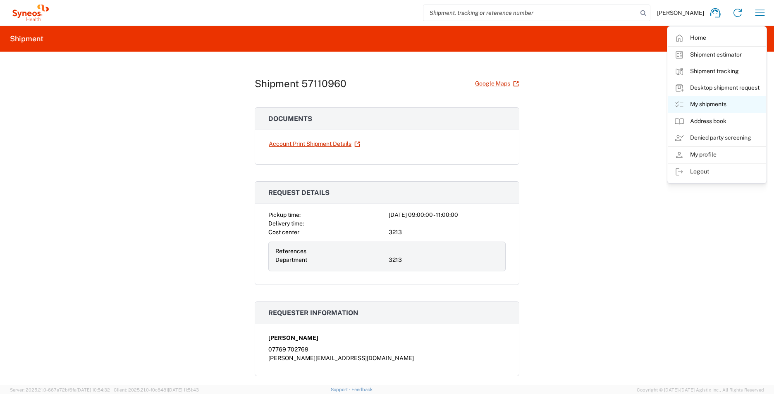
click at [696, 107] on link "My shipments" at bounding box center [716, 104] width 98 height 17
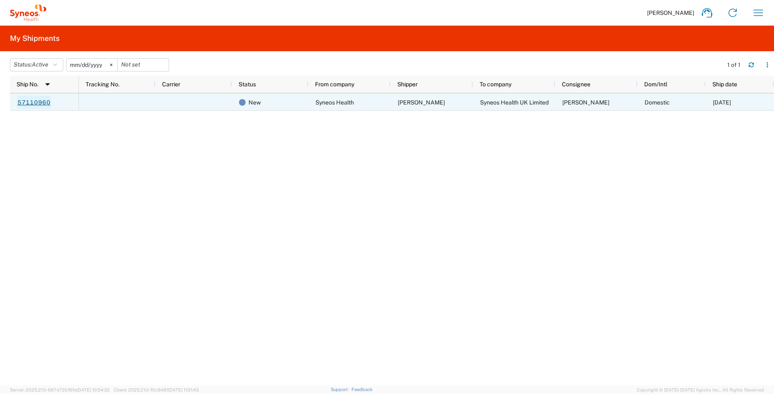
click at [38, 102] on link "57110960" at bounding box center [34, 102] width 34 height 13
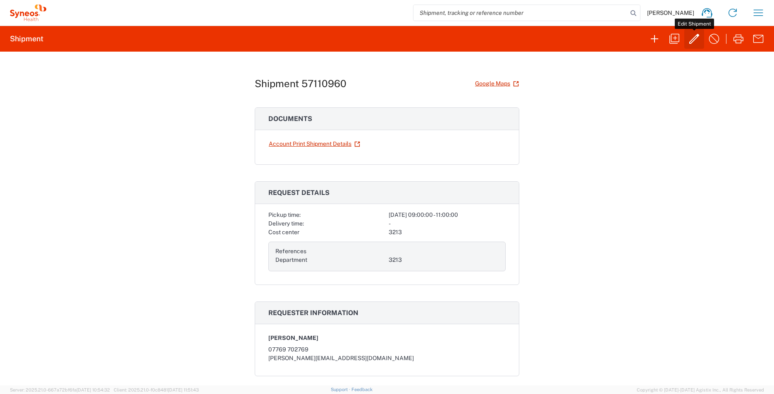
click at [693, 37] on icon "button" at bounding box center [693, 38] width 13 height 13
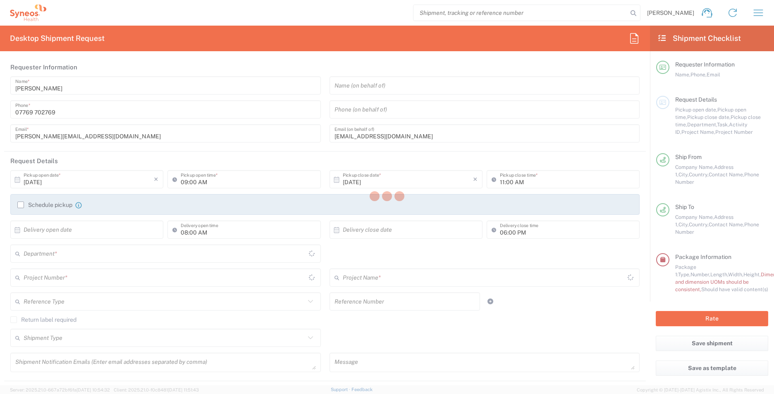
type input "[GEOGRAPHIC_DATA]"
type input "Medium Box"
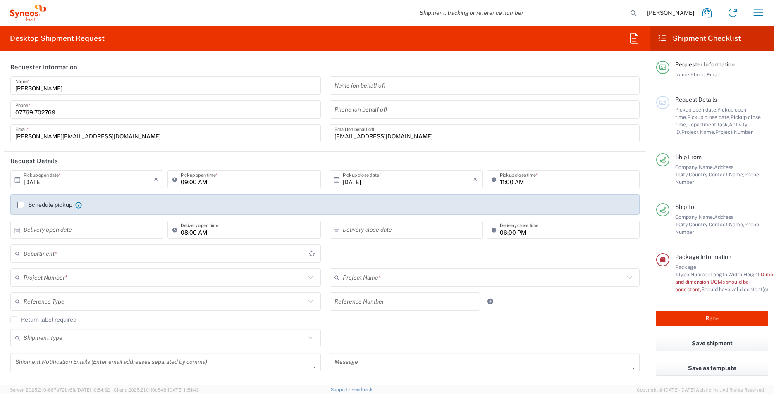
type input "3213"
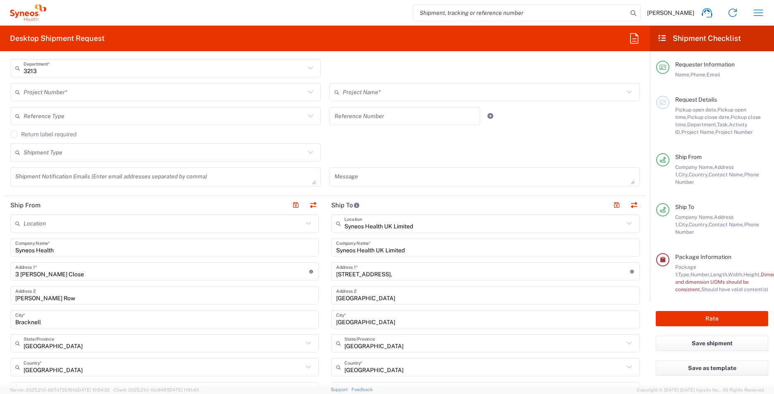
scroll to position [186, 0]
click at [304, 225] on icon at bounding box center [308, 222] width 11 height 11
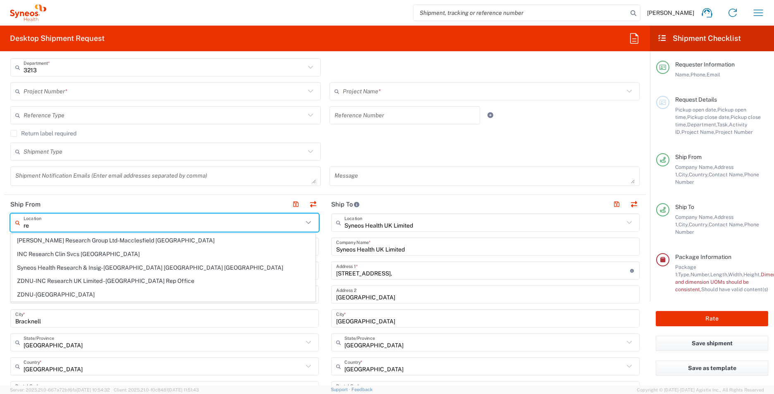
type input "r"
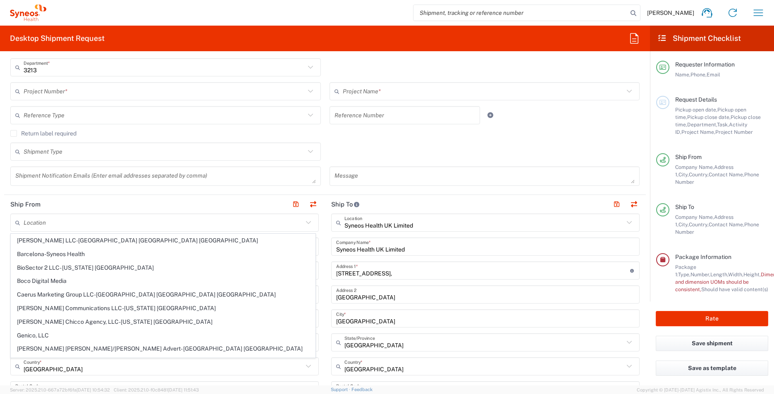
click at [507, 136] on agx-checkbox-control "Return label required" at bounding box center [324, 133] width 629 height 7
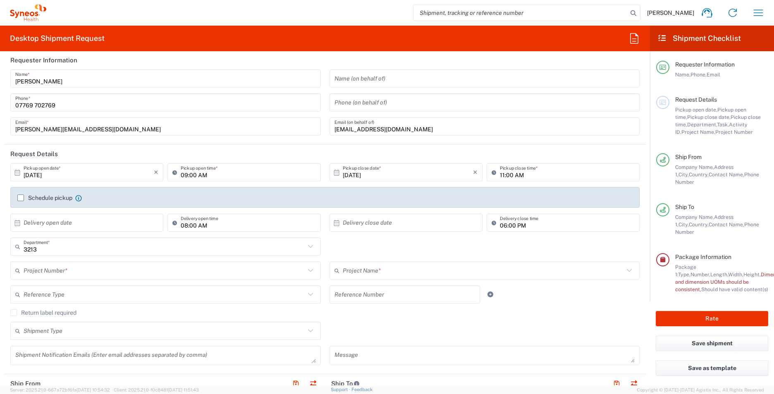
scroll to position [0, 0]
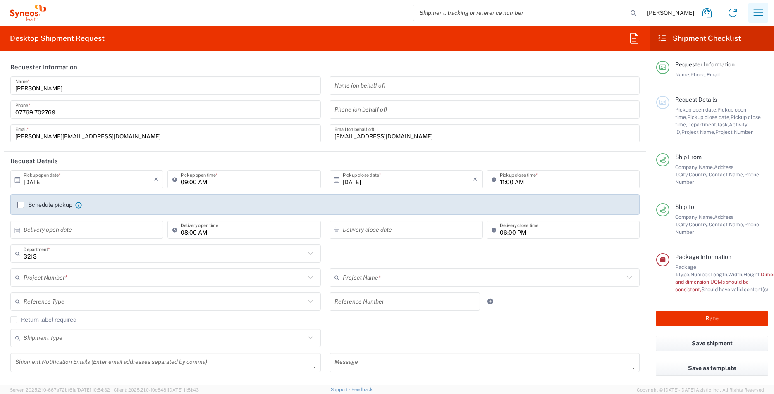
click at [759, 11] on icon "button" at bounding box center [757, 12] width 13 height 13
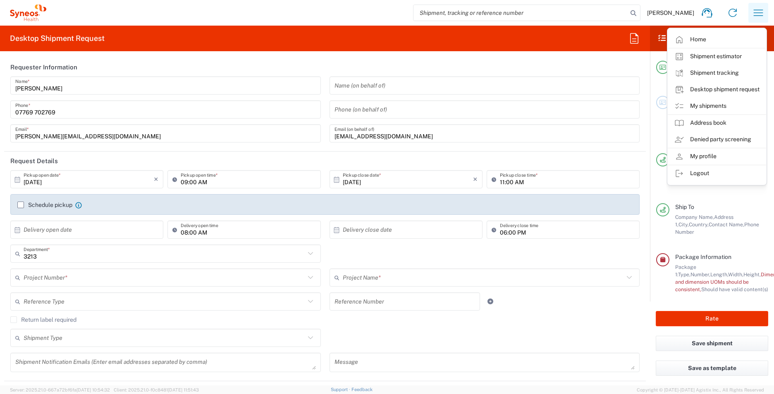
click at [759, 11] on icon "button" at bounding box center [757, 12] width 13 height 13
click at [360, 16] on div "[PERSON_NAME] Home Shipment estimator Shipment tracking Desktop shipment reques…" at bounding box center [408, 13] width 724 height 20
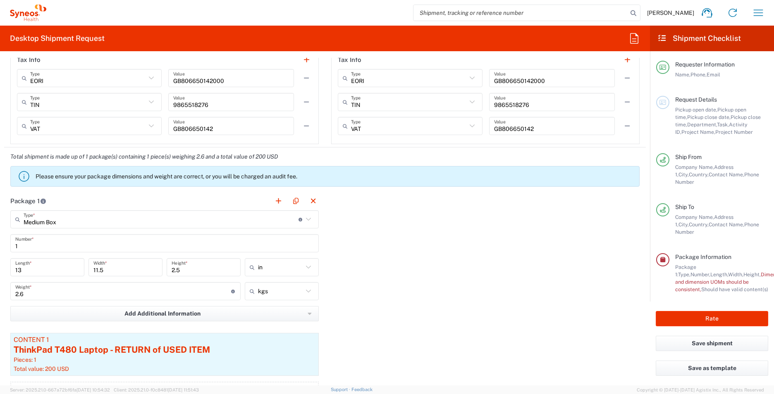
scroll to position [744, 0]
